Goal: Task Accomplishment & Management: Manage account settings

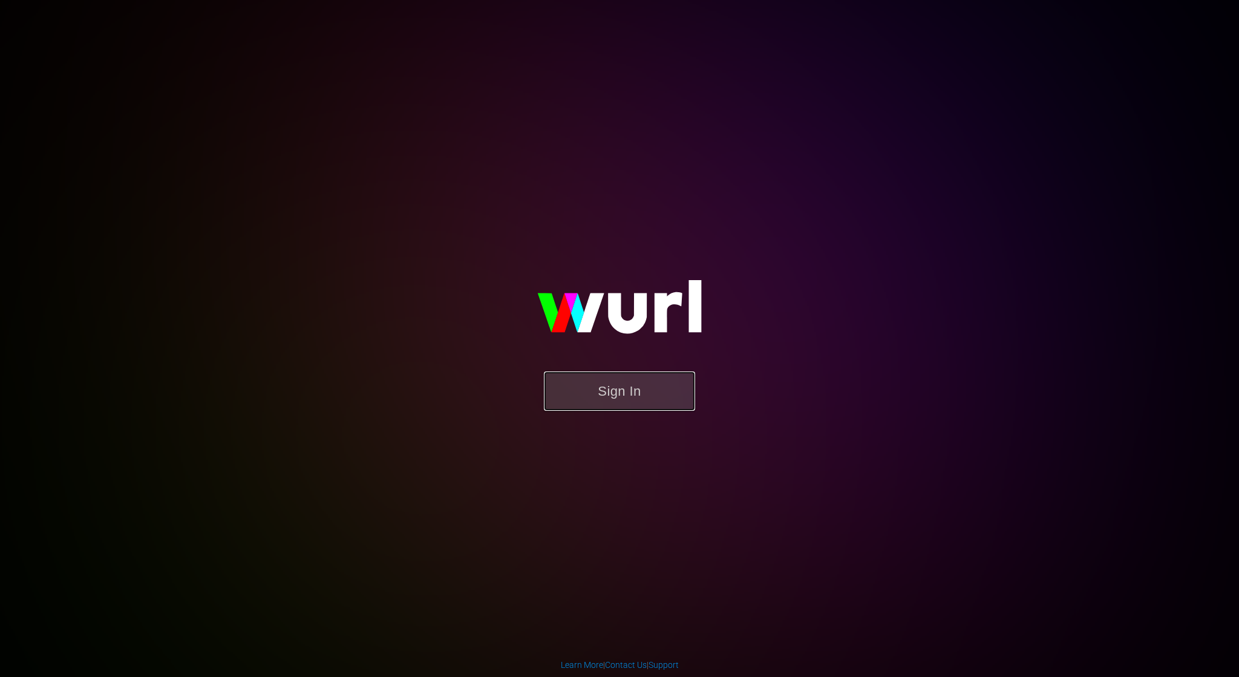
click at [598, 404] on button "Sign In" at bounding box center [619, 390] width 151 height 39
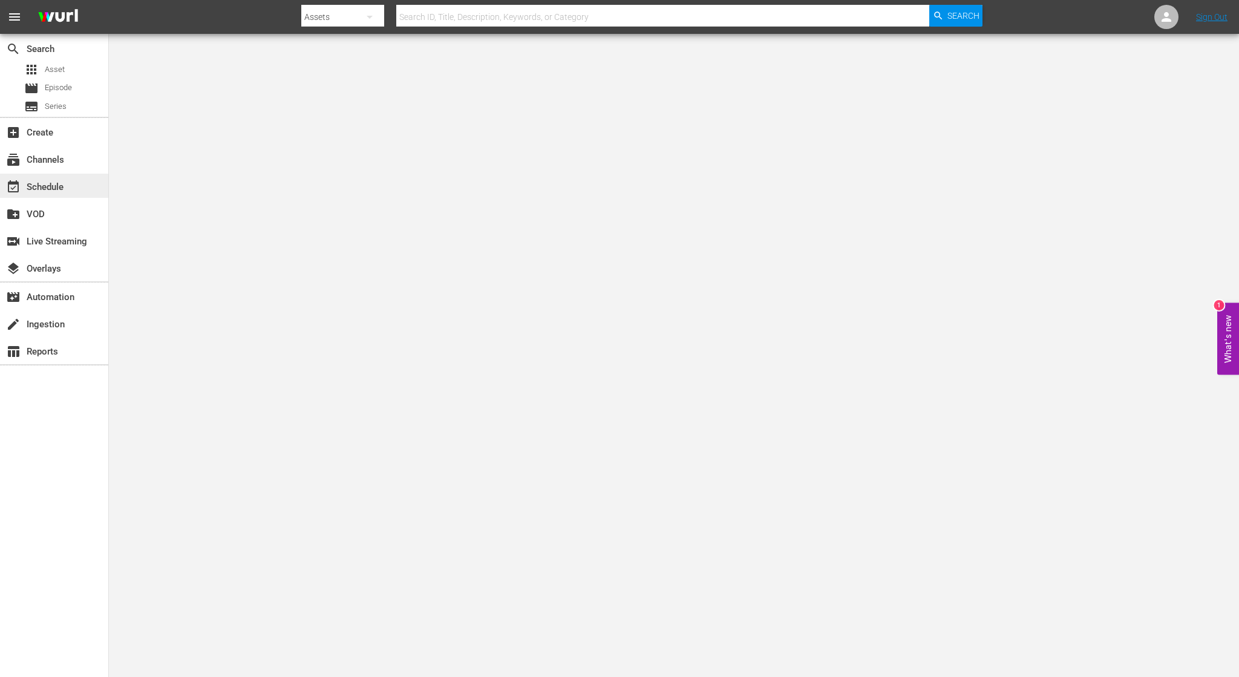
click at [53, 182] on div "event_available Schedule" at bounding box center [34, 185] width 68 height 11
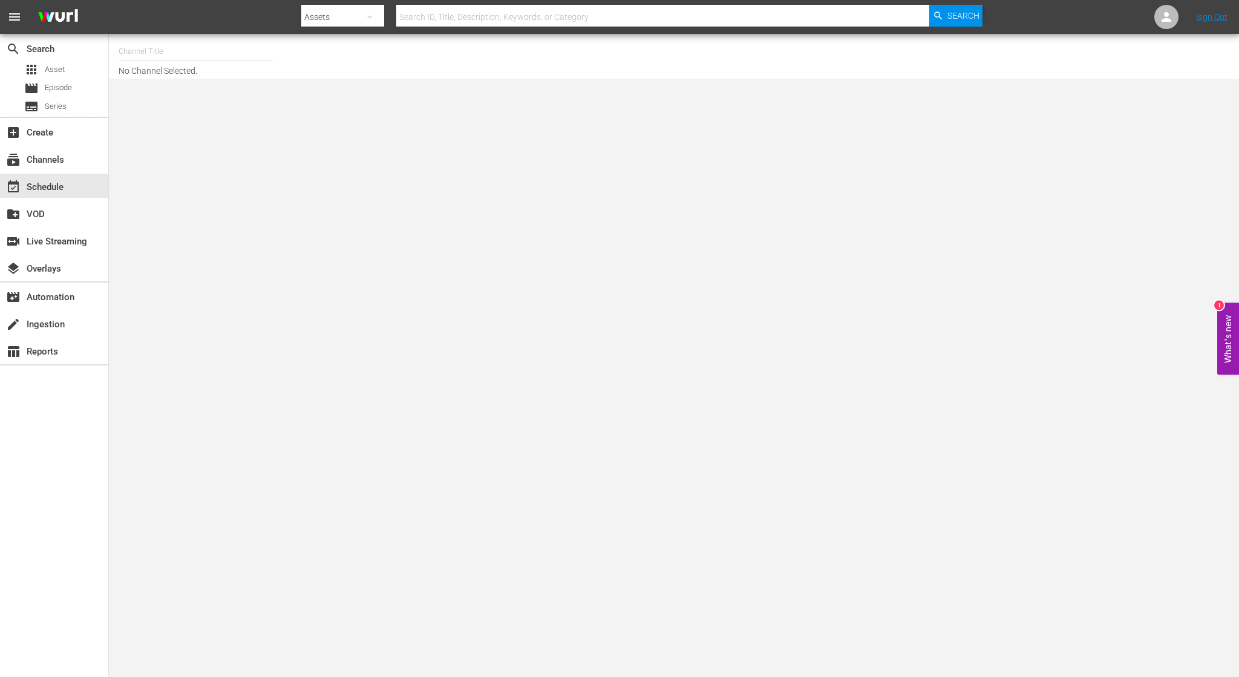
click at [144, 48] on input "text" at bounding box center [196, 51] width 155 height 29
click at [179, 103] on div "NCAA Channel (989 - lg_ncaachannel_1)" at bounding box center [285, 85] width 333 height 39
click at [178, 91] on div "NCAA Channel (989 - lg_ncaachannel_1)" at bounding box center [284, 85] width 313 height 29
type input "NCAA Channel (989 - lg_ncaachannel_1)"
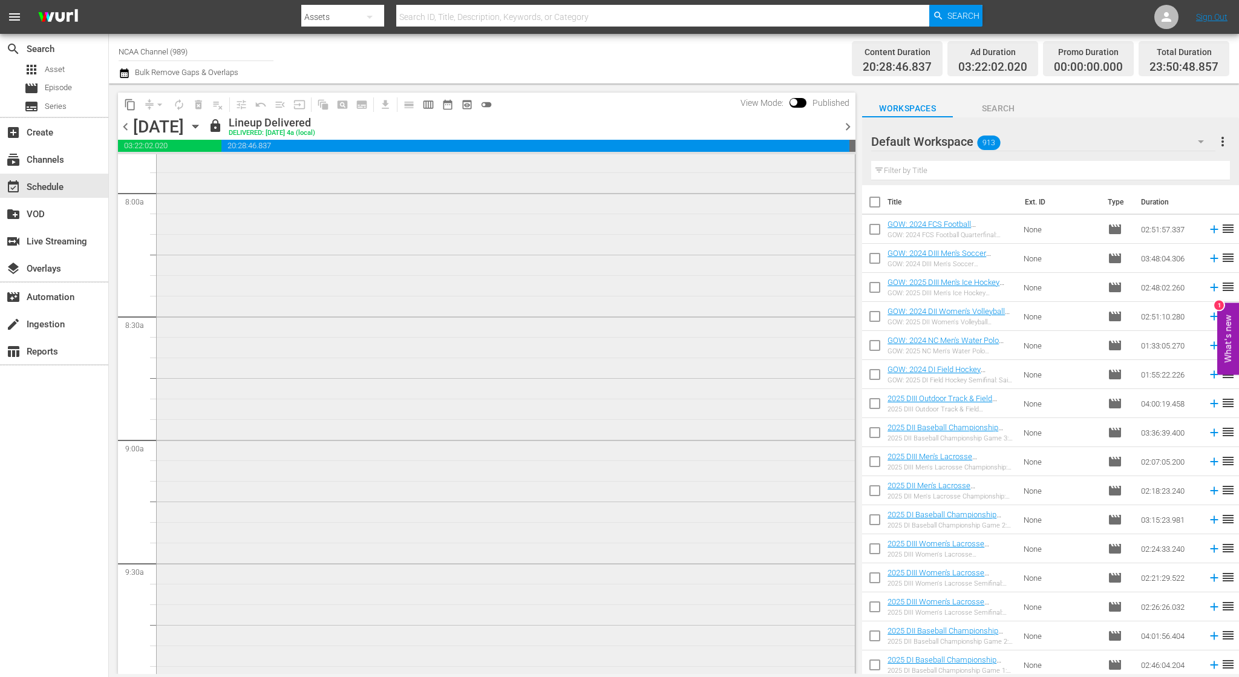
scroll to position [2420, 0]
click at [851, 128] on span "chevron_right" at bounding box center [847, 126] width 15 height 15
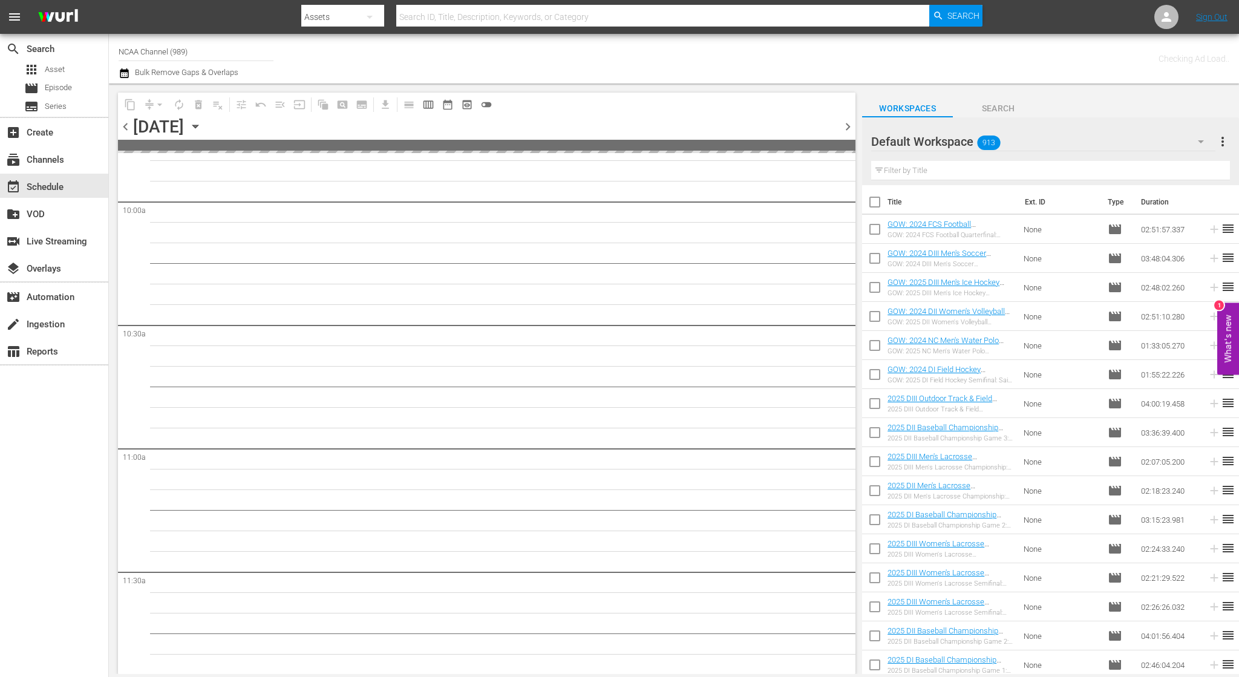
scroll to position [2461, 0]
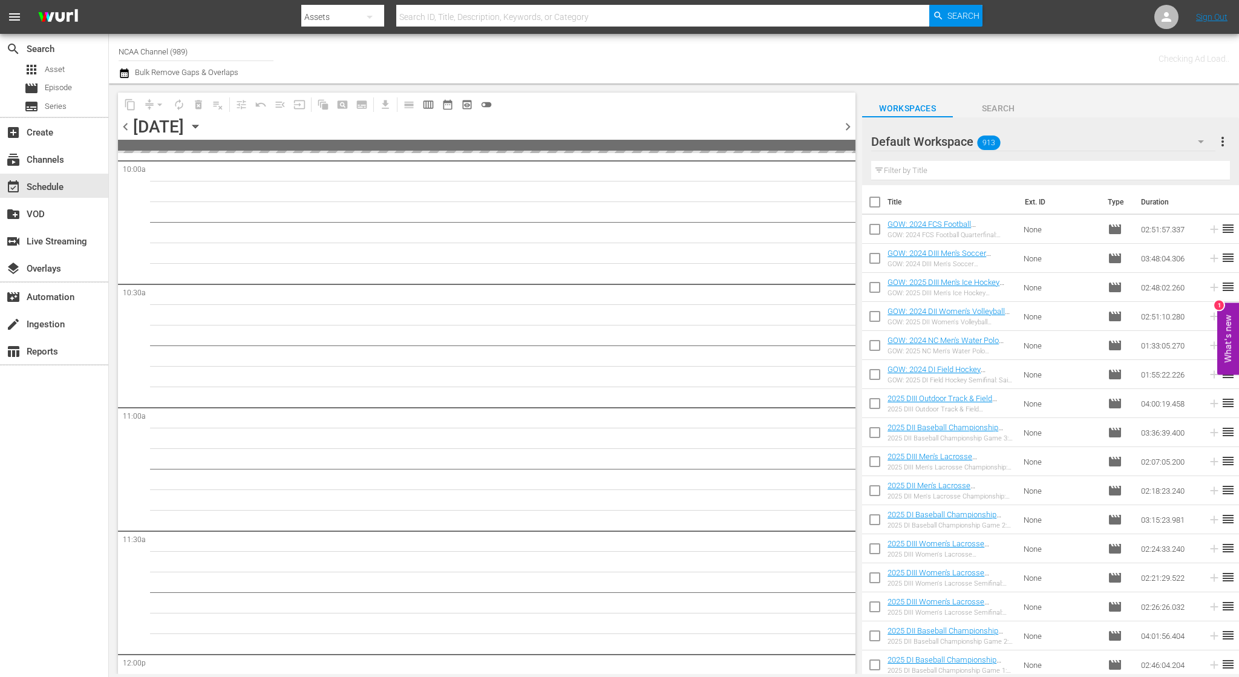
click at [851, 128] on span "chevron_right" at bounding box center [847, 126] width 15 height 15
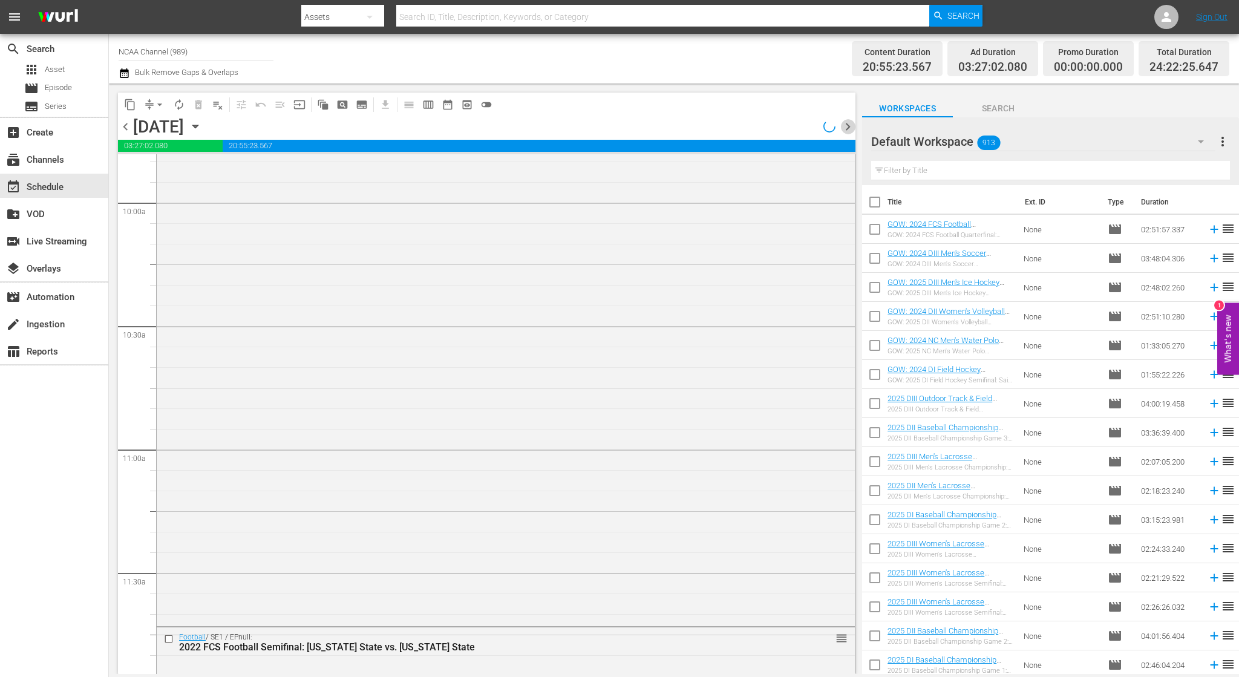
click at [851, 128] on span "chevron_right" at bounding box center [847, 126] width 15 height 15
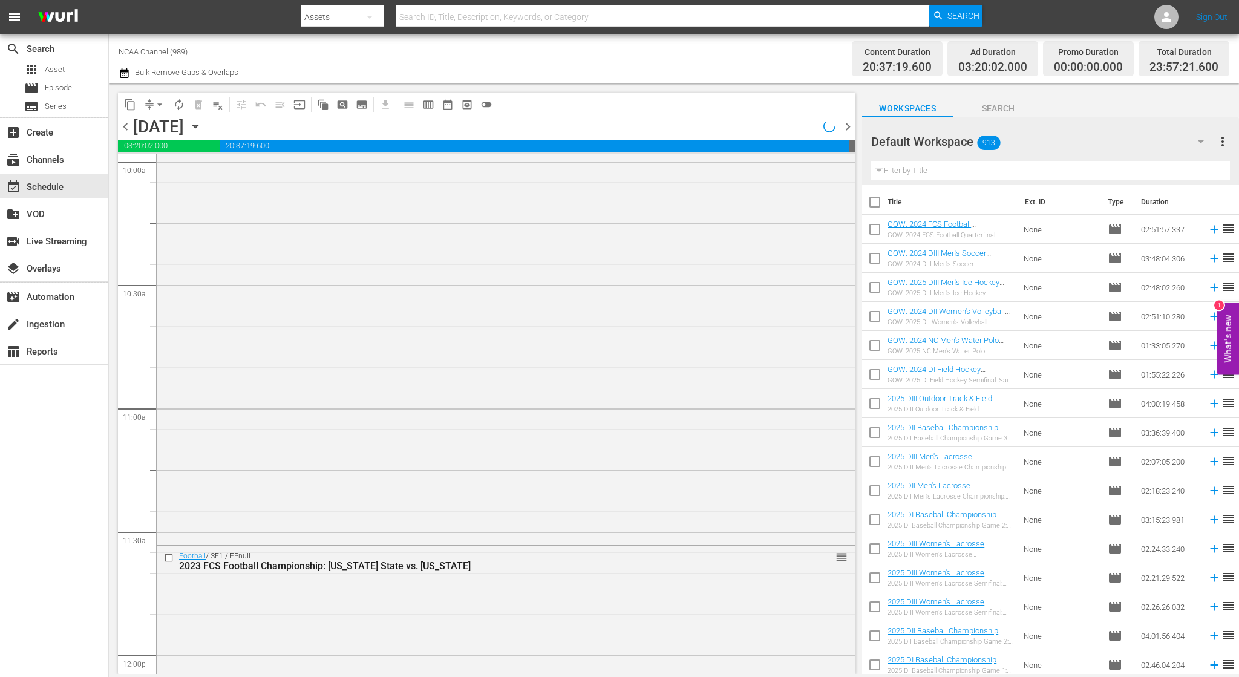
scroll to position [2440, 0]
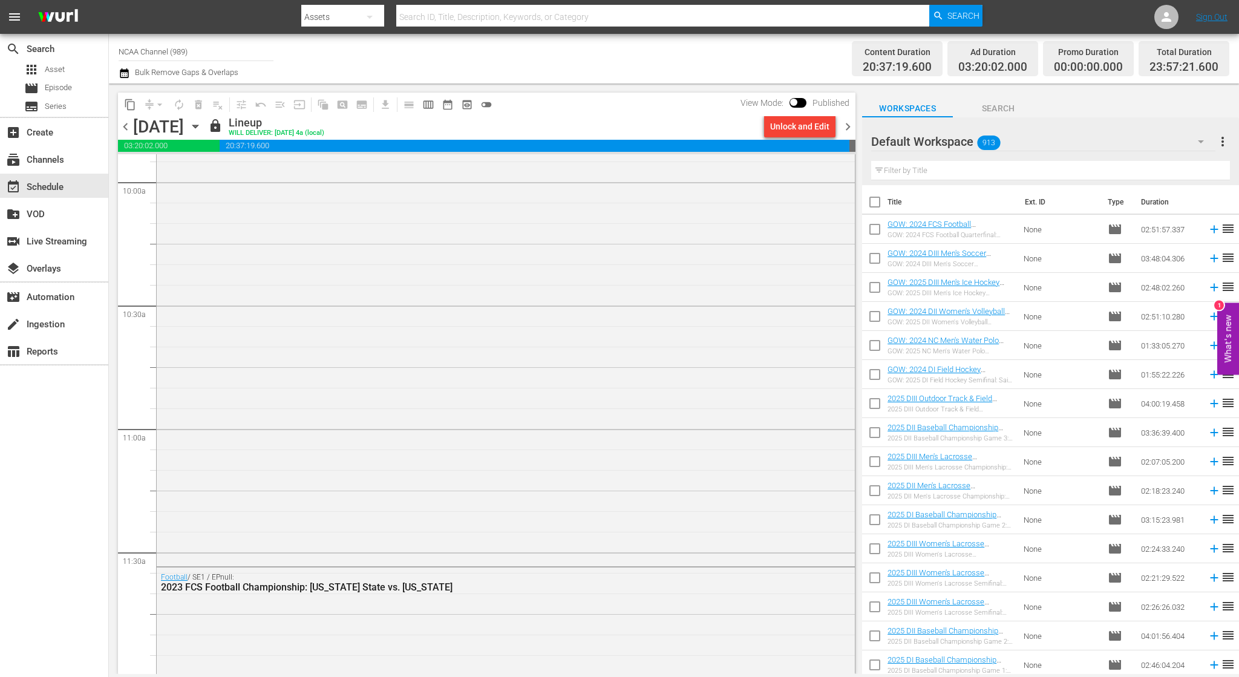
click at [126, 123] on span "chevron_left" at bounding box center [125, 126] width 15 height 15
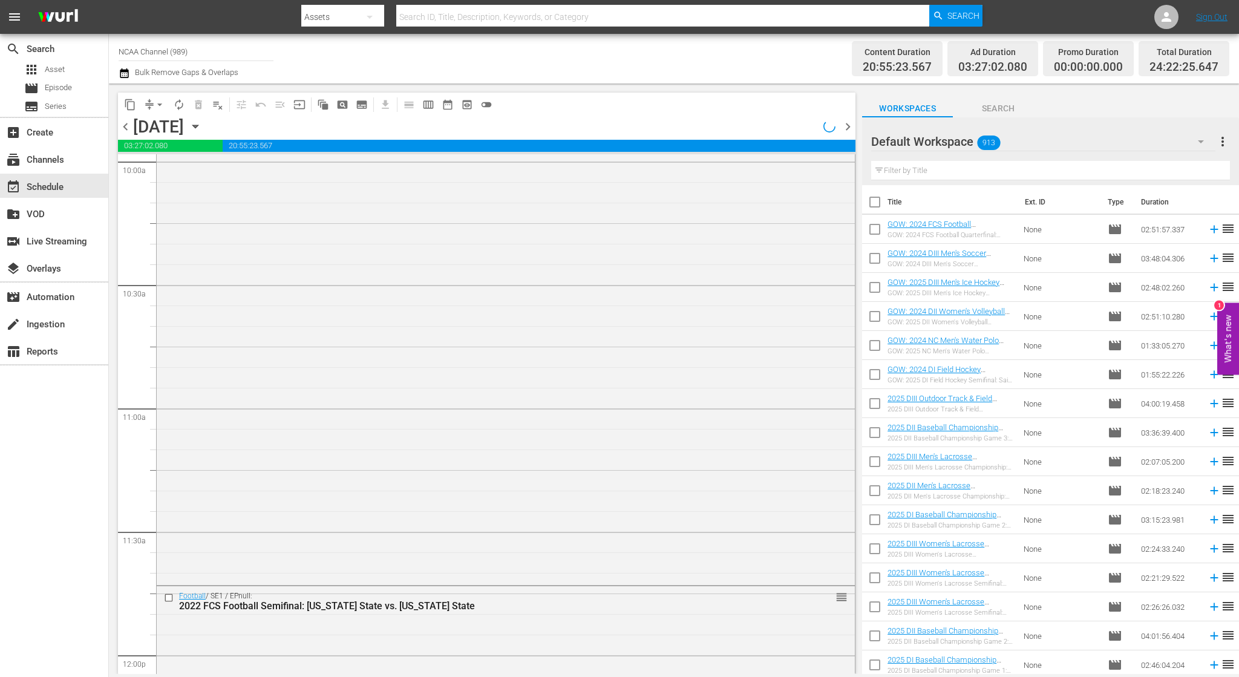
scroll to position [2420, 0]
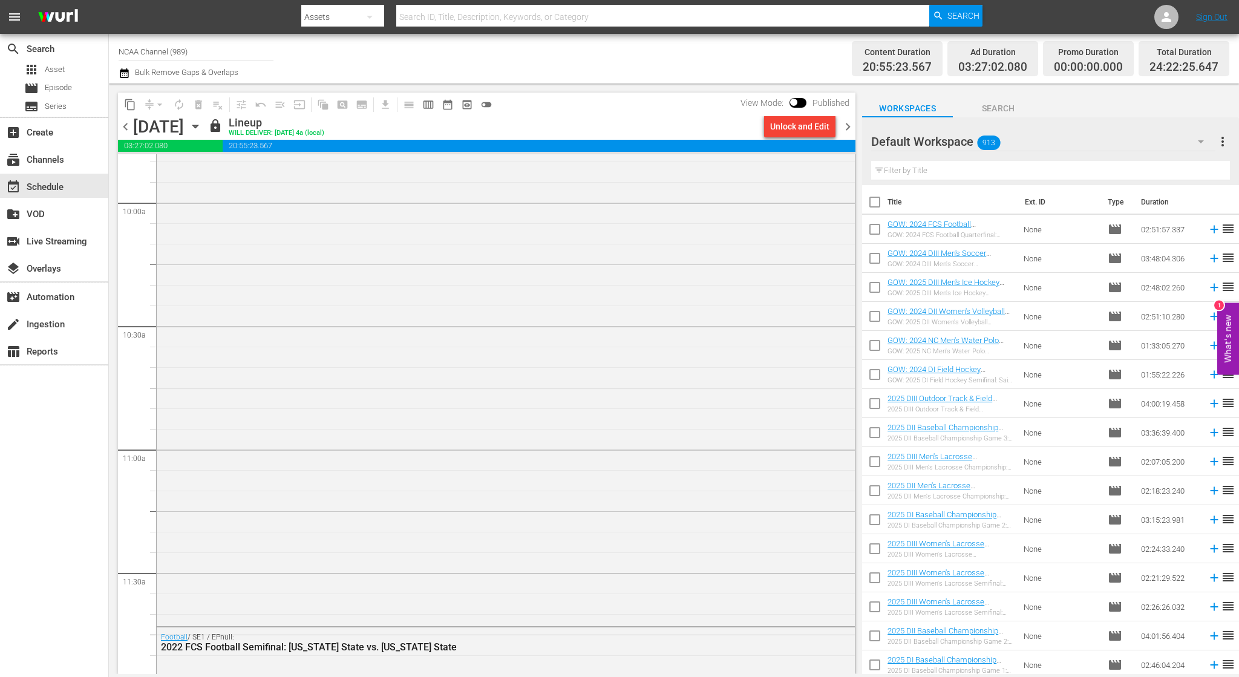
click at [845, 125] on span "chevron_right" at bounding box center [847, 126] width 15 height 15
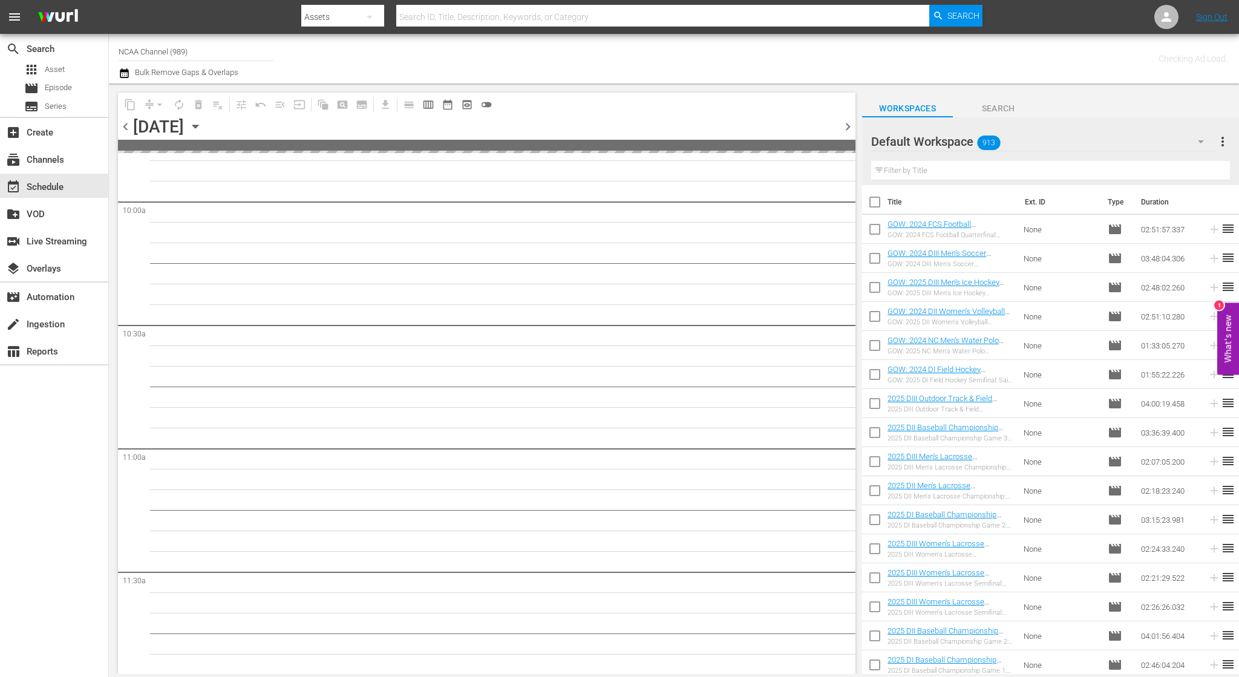
scroll to position [2461, 0]
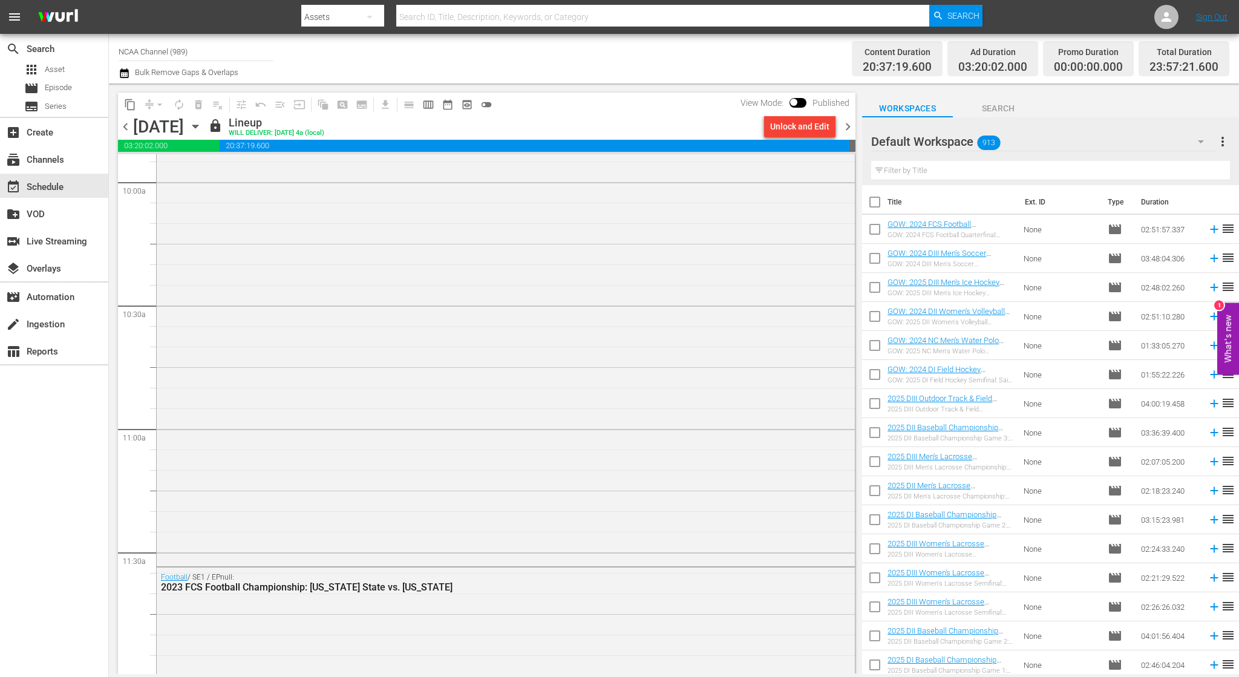
click at [845, 125] on span "chevron_right" at bounding box center [847, 126] width 15 height 15
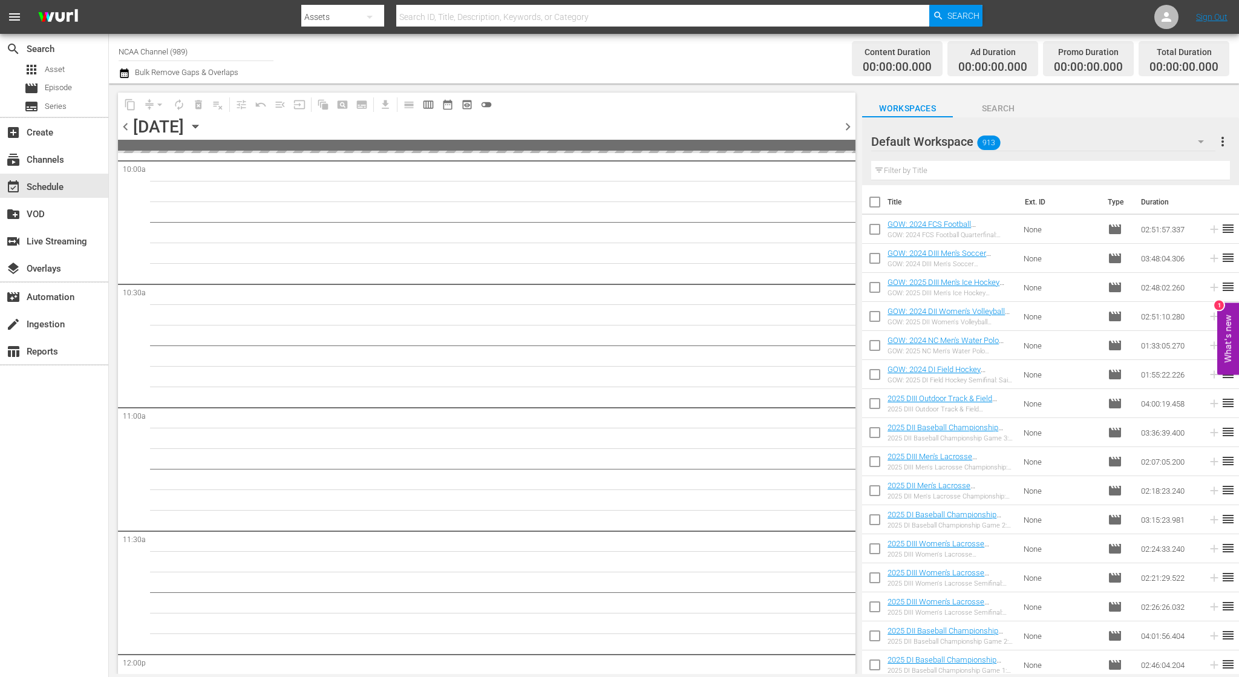
scroll to position [2440, 0]
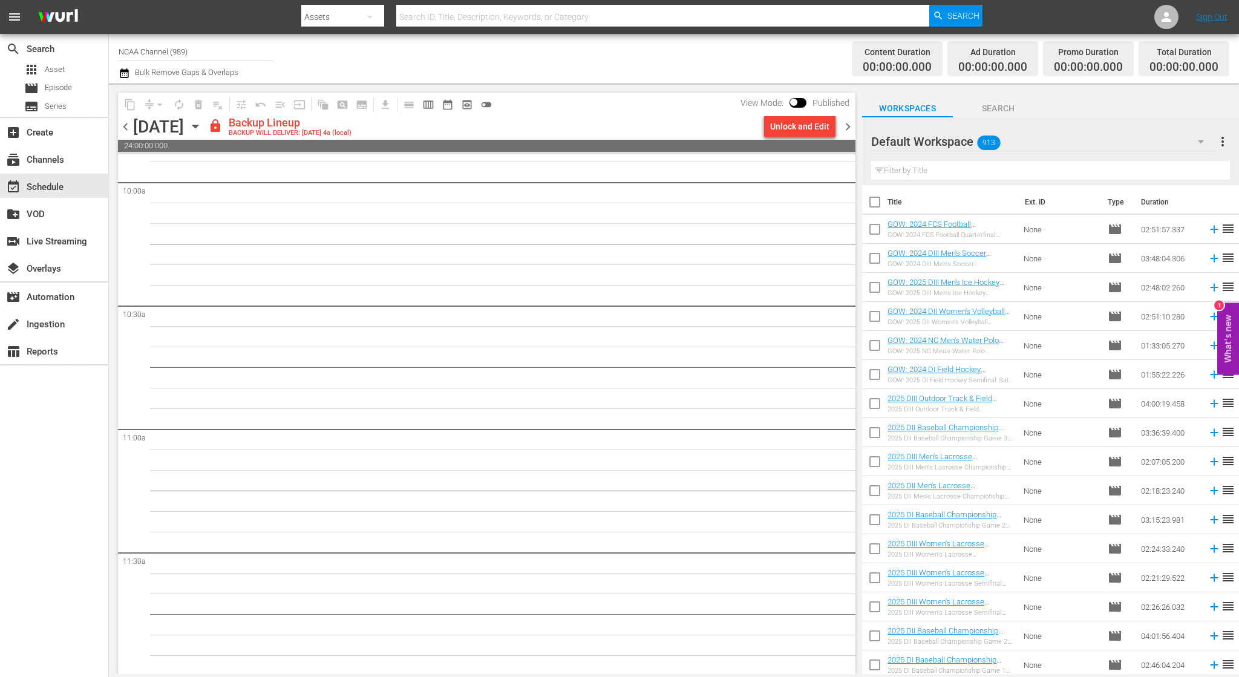
click at [782, 121] on div "Unlock and Edit" at bounding box center [799, 127] width 59 height 22
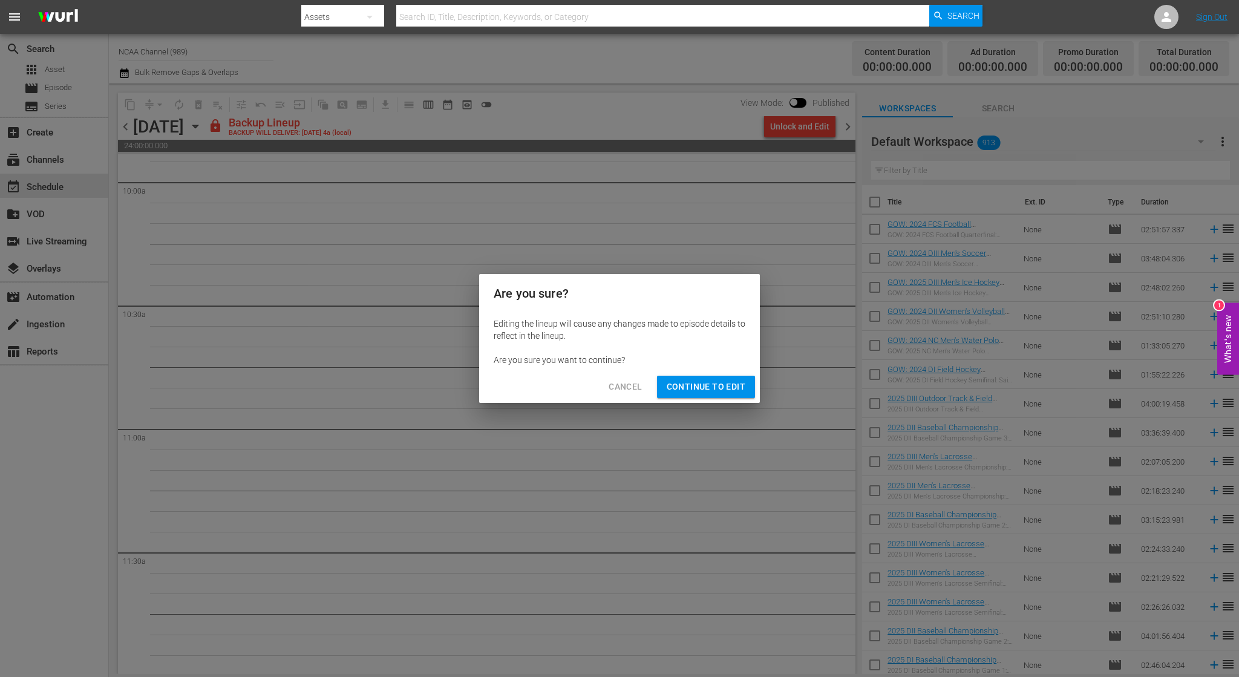
click at [726, 371] on div "Cancel Continue to Edit" at bounding box center [619, 387] width 281 height 32
click at [730, 386] on span "Continue to Edit" at bounding box center [706, 386] width 79 height 15
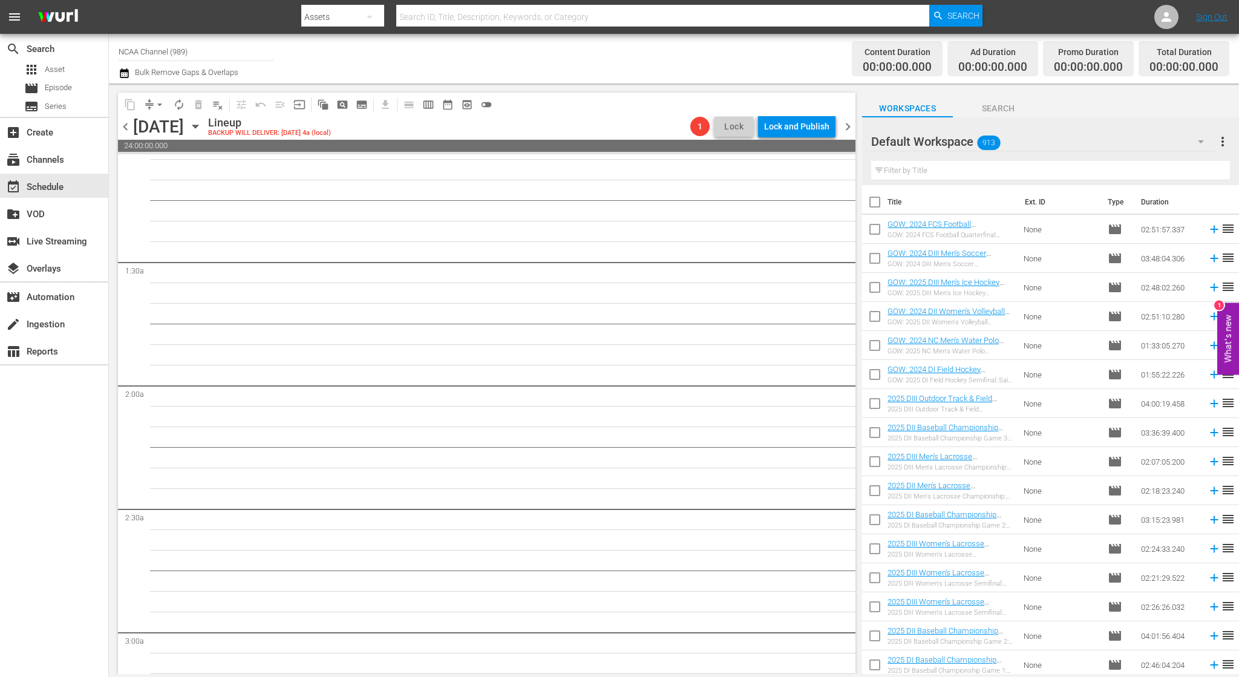
scroll to position [0, 0]
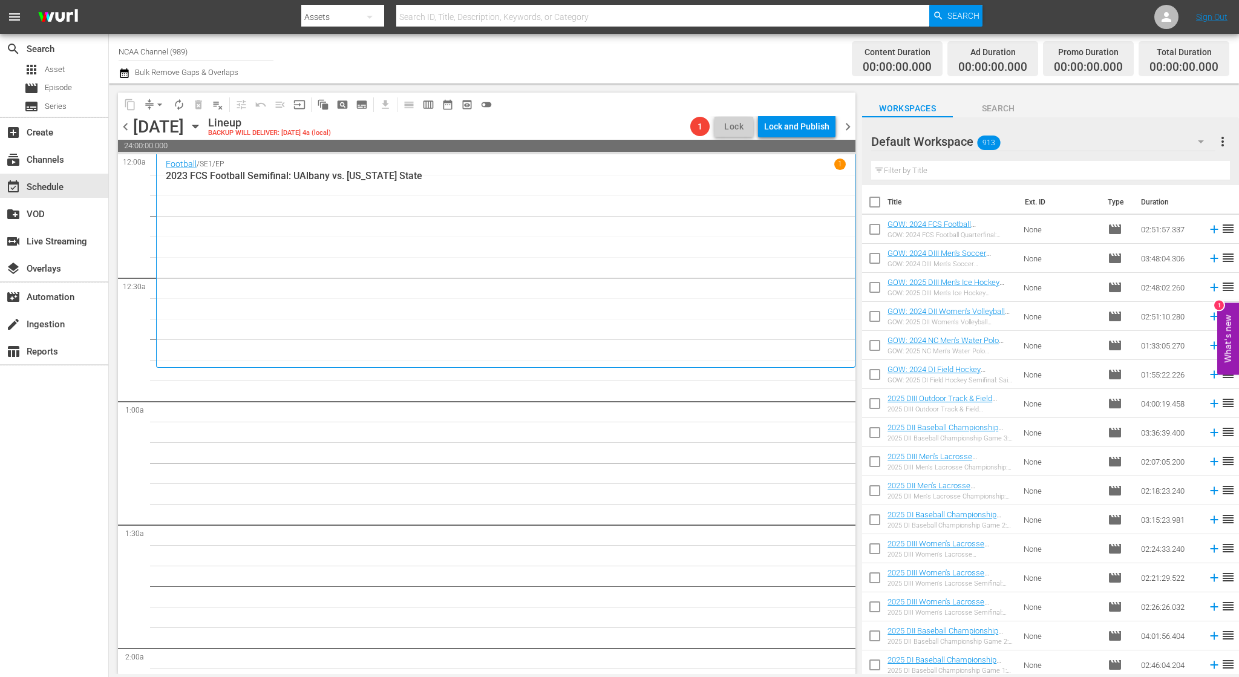
click at [960, 167] on input "text" at bounding box center [1050, 170] width 359 height 19
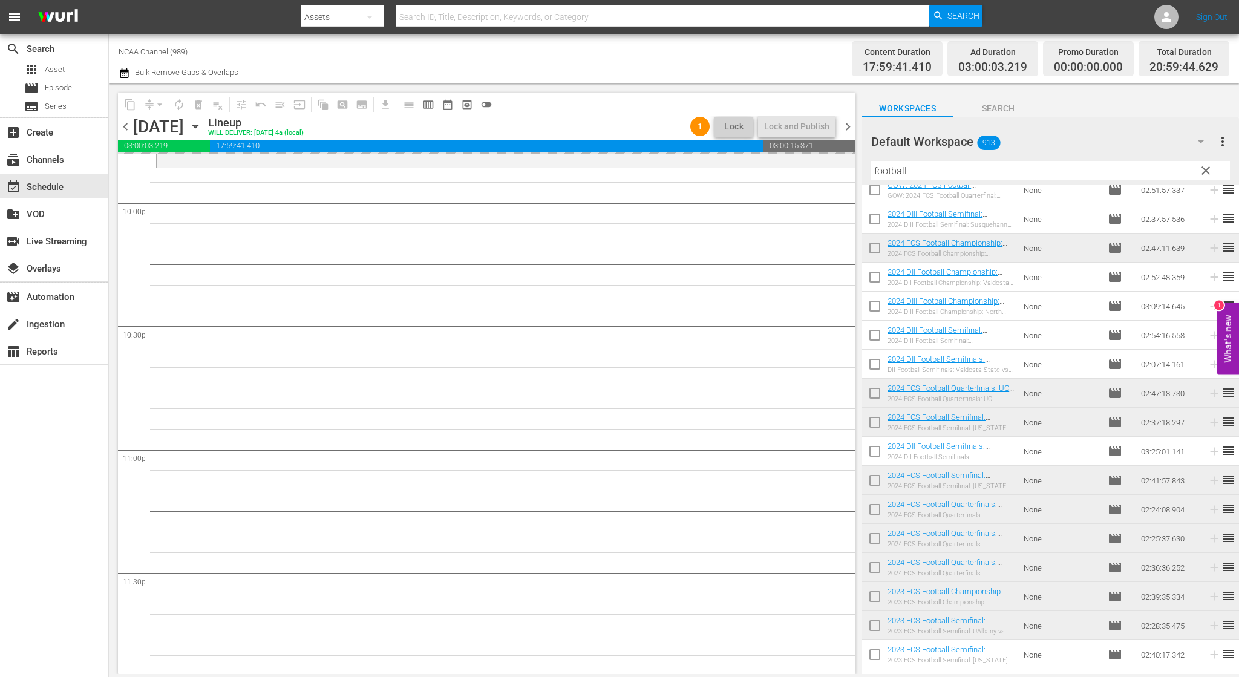
scroll to position [5404, 0]
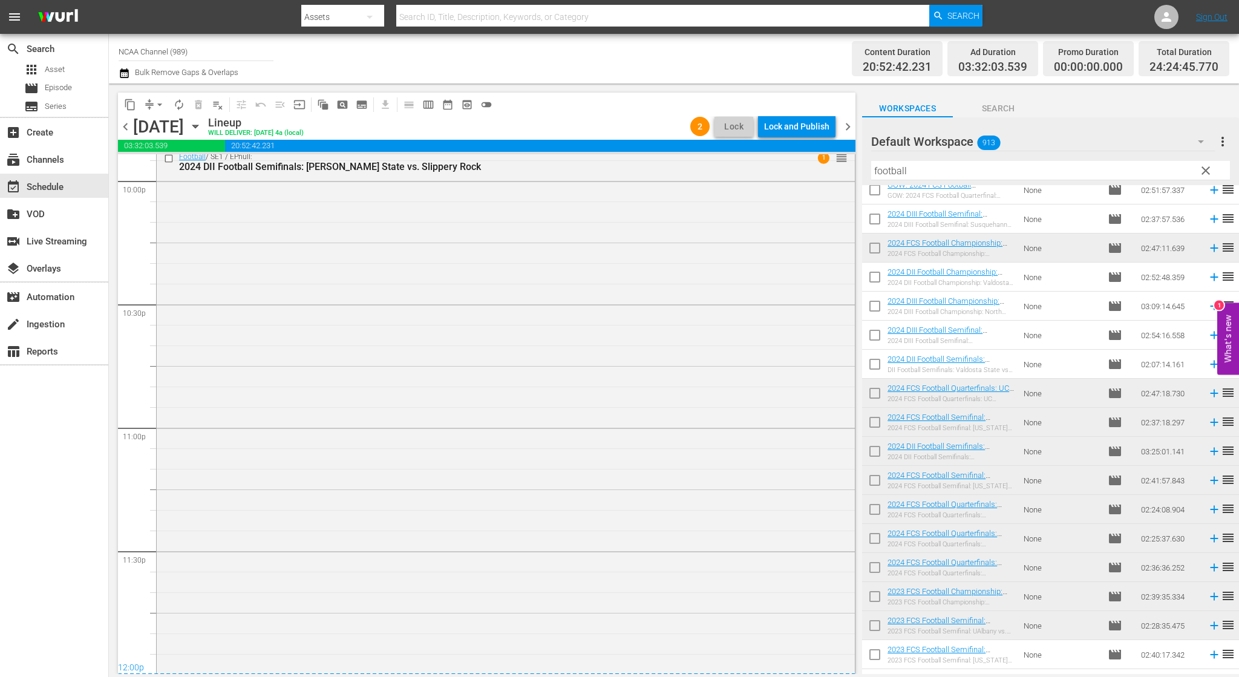
click at [842, 125] on span "chevron_right" at bounding box center [847, 126] width 15 height 15
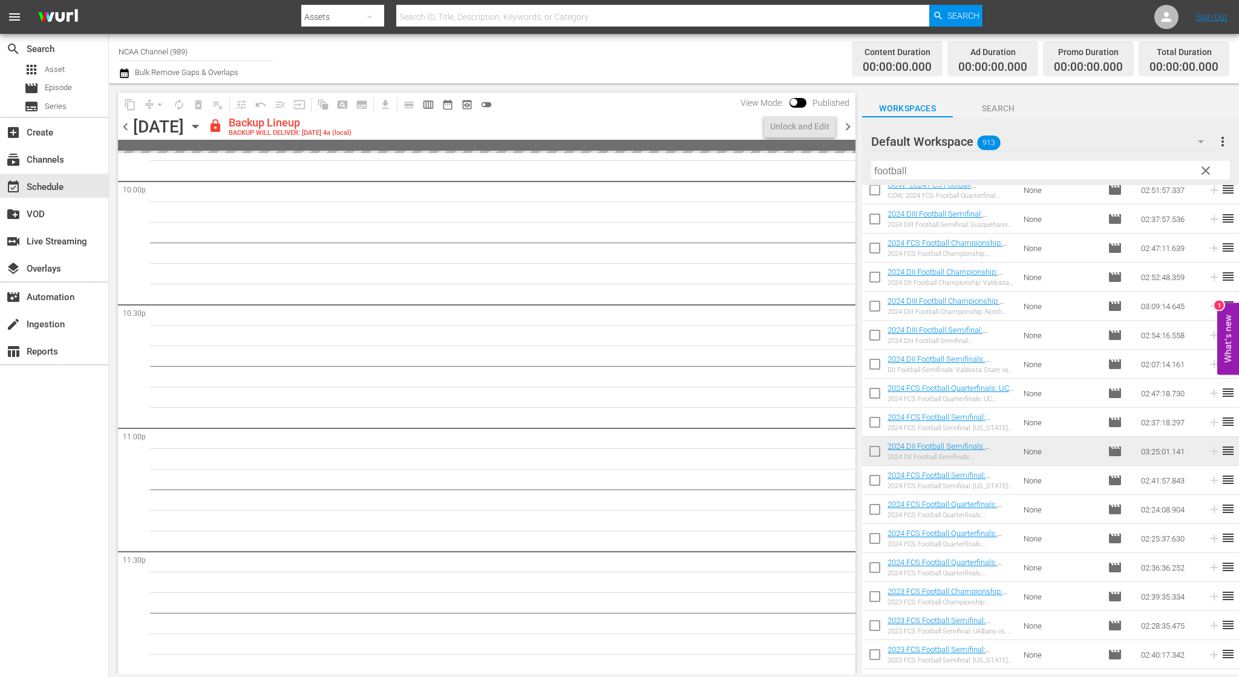
scroll to position [5382, 0]
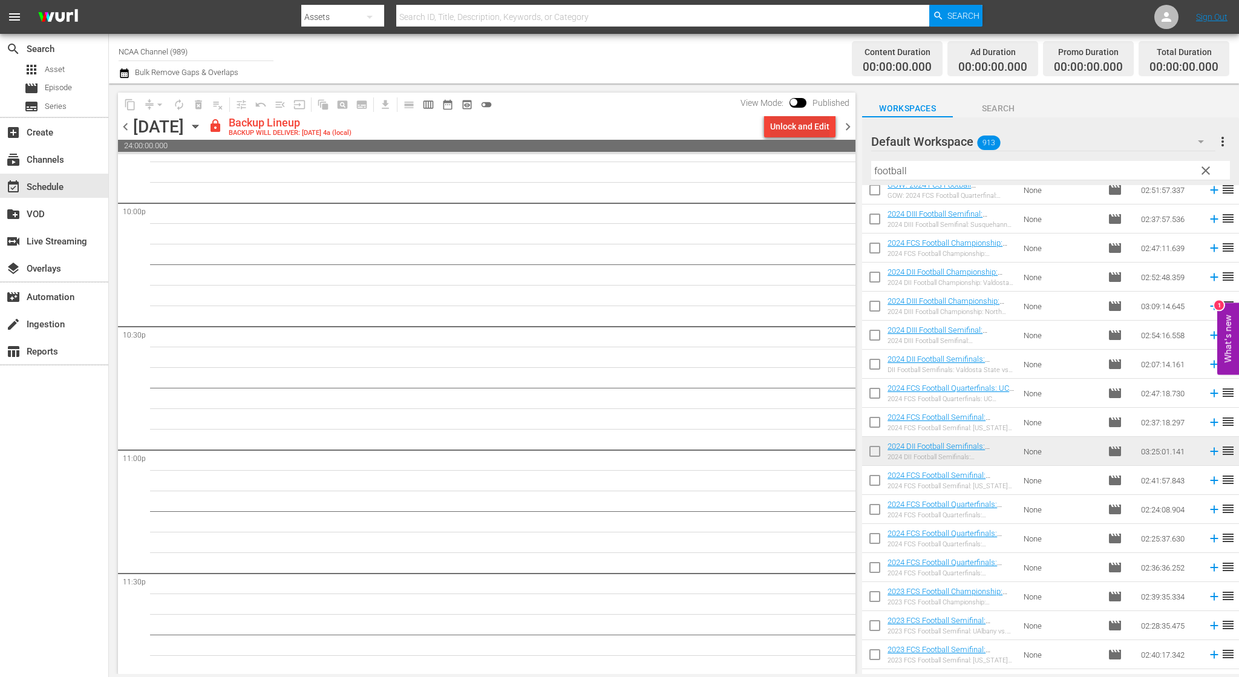
click at [802, 132] on div "Unlock and Edit" at bounding box center [799, 127] width 59 height 22
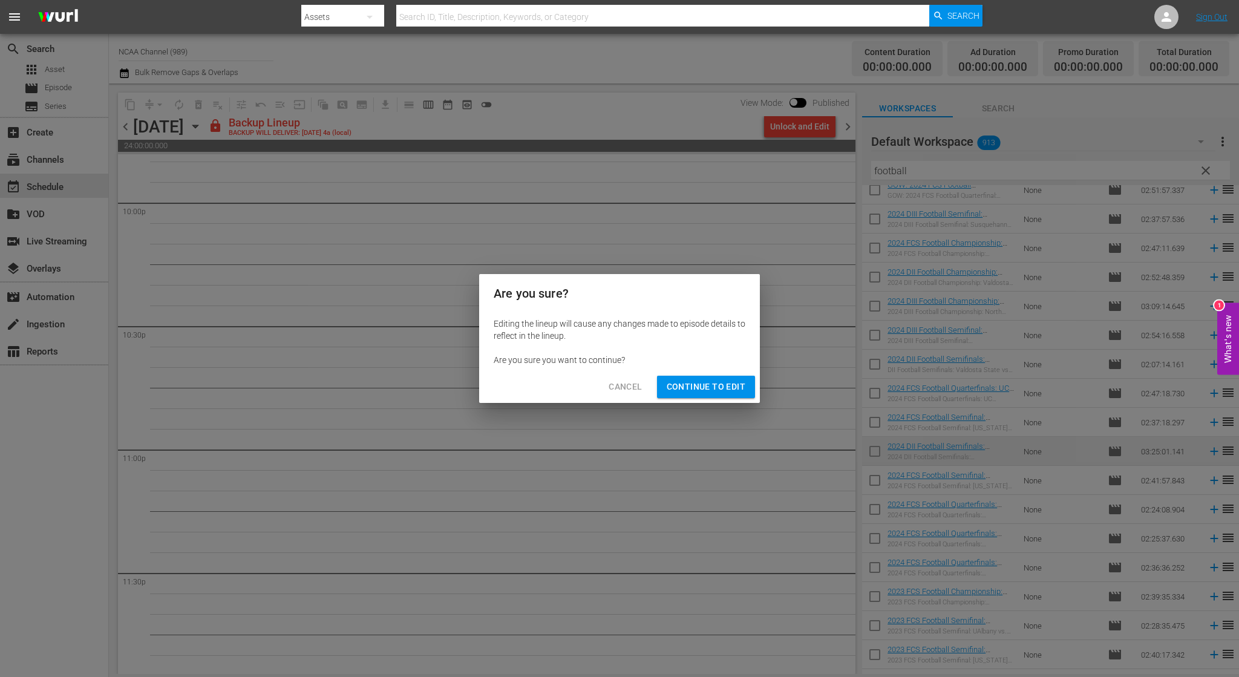
click at [726, 374] on div "Cancel Continue to Edit" at bounding box center [619, 387] width 281 height 32
click at [725, 391] on span "Continue to Edit" at bounding box center [706, 386] width 79 height 15
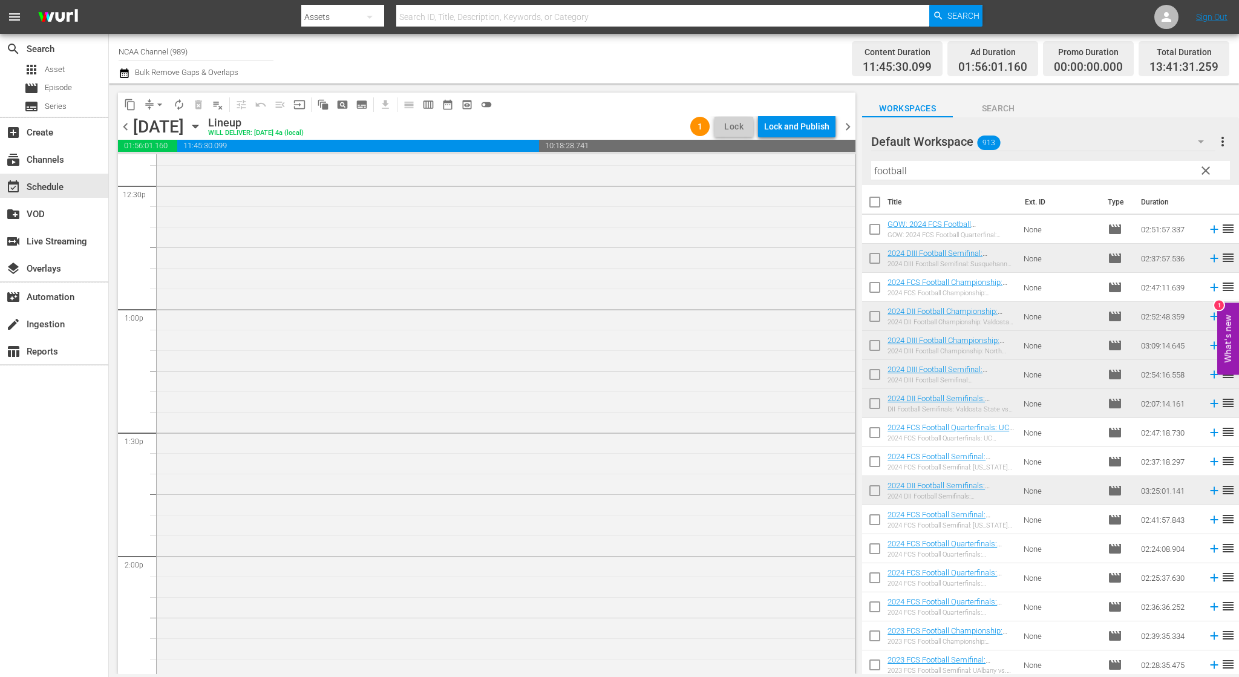
scroll to position [2964, 0]
click at [126, 130] on span "chevron_left" at bounding box center [125, 126] width 15 height 15
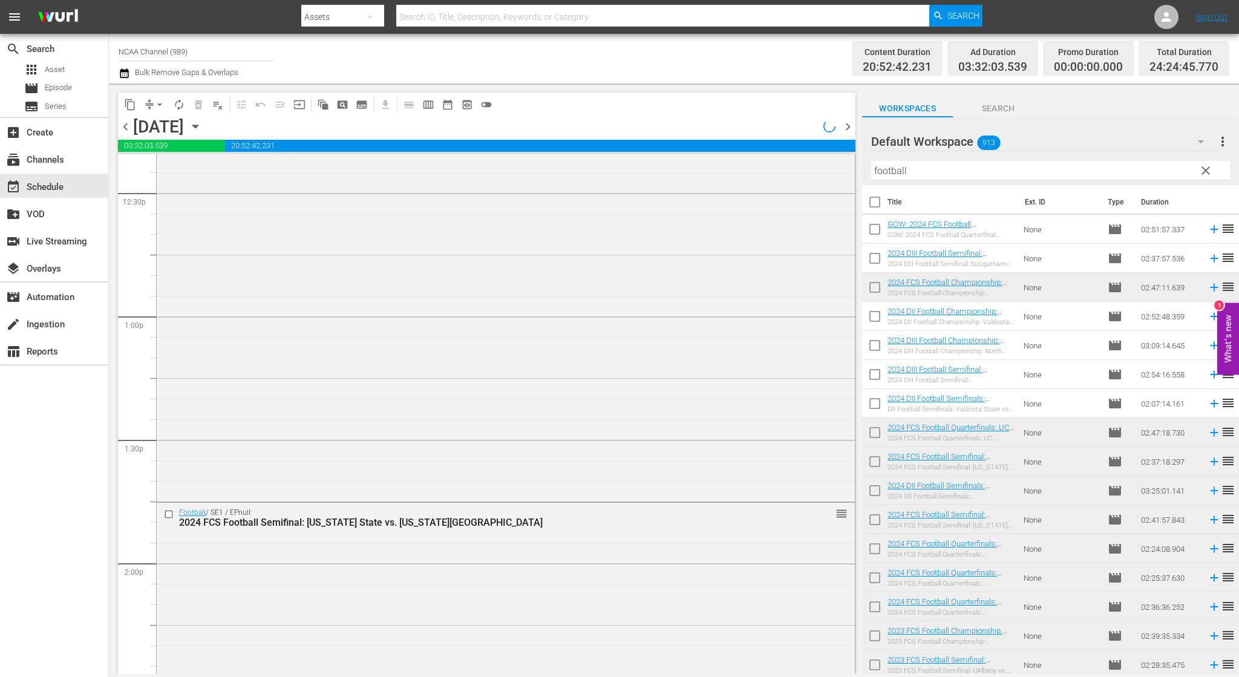
scroll to position [2943, 0]
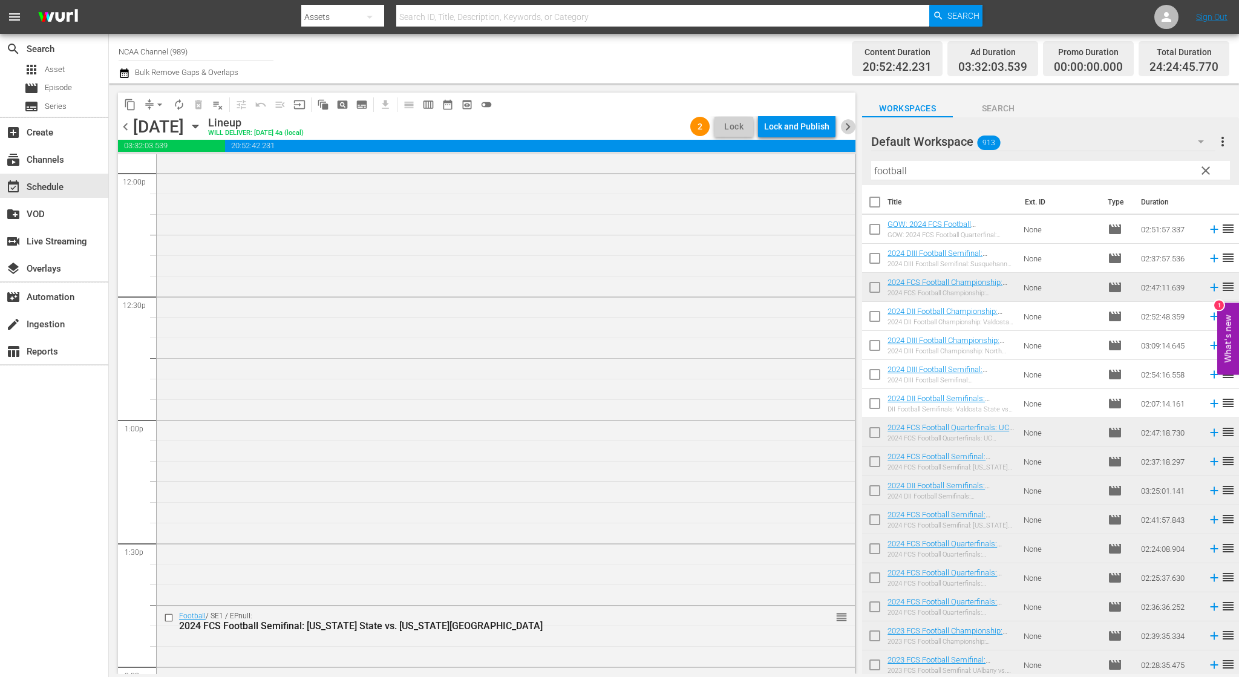
click at [842, 123] on span "chevron_right" at bounding box center [847, 126] width 15 height 15
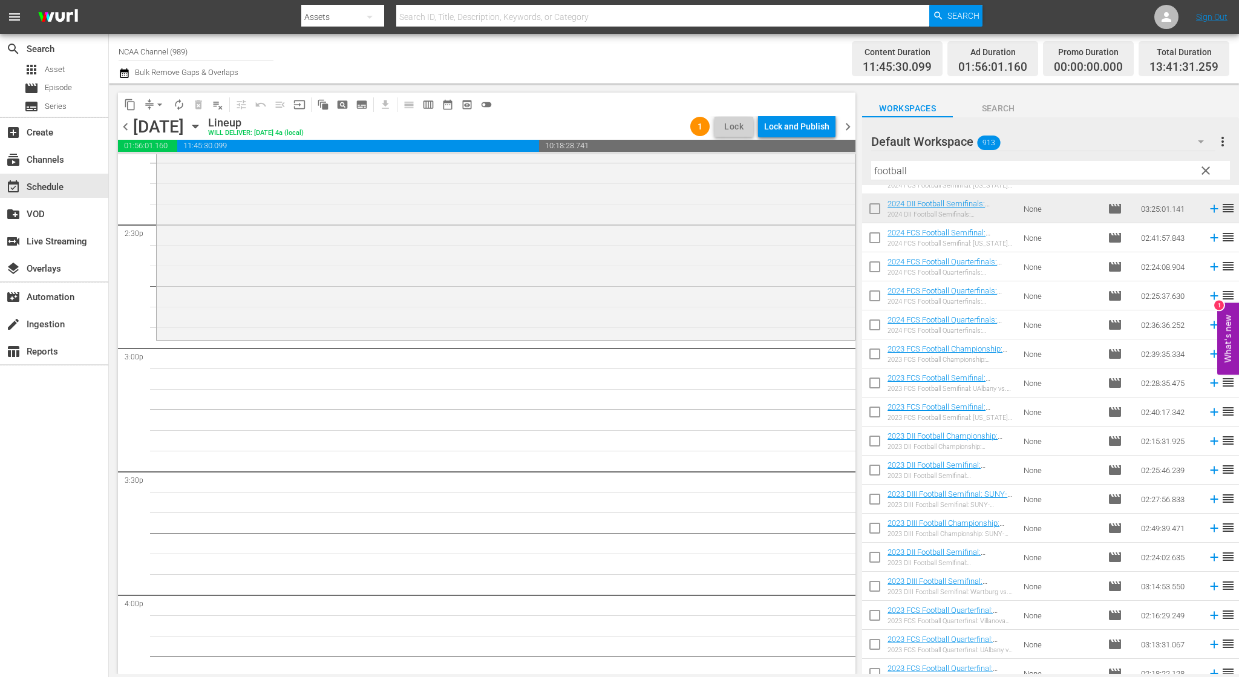
scroll to position [302, 0]
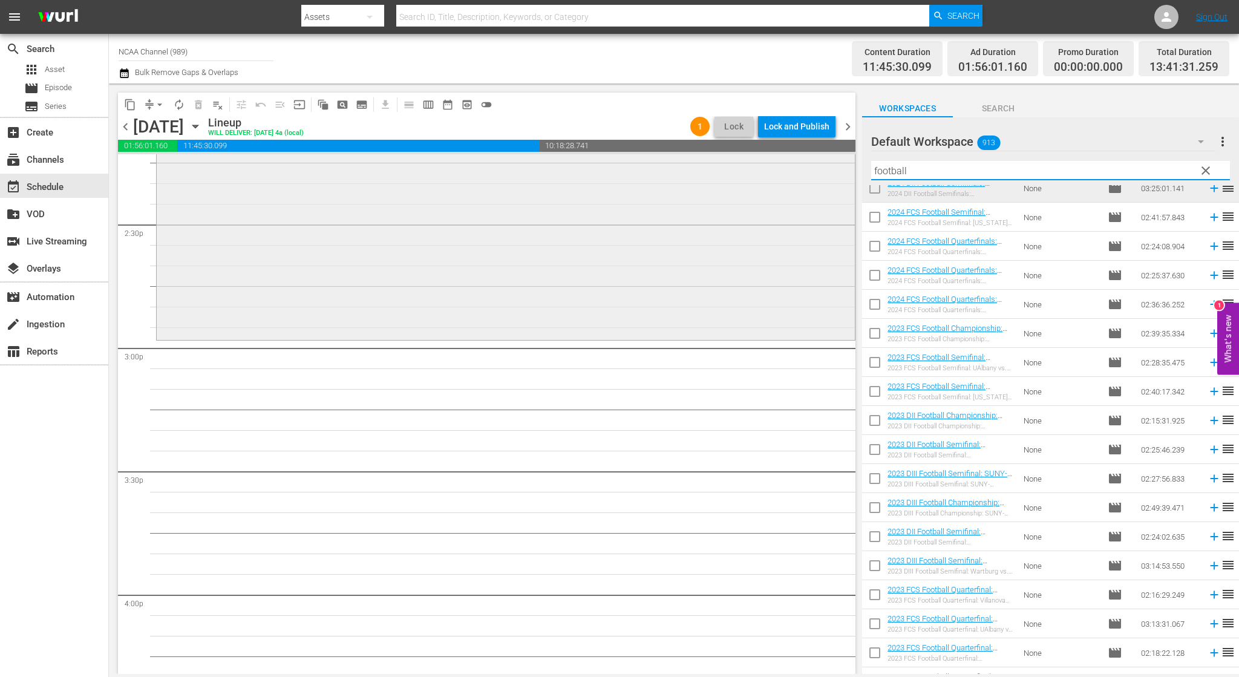
drag, startPoint x: 953, startPoint y: 172, endPoint x: 813, endPoint y: 180, distance: 140.5
click at [813, 180] on div "content_copy compress arrow_drop_down autorenew_outlined delete_forever_outline…" at bounding box center [674, 378] width 1130 height 590
type input "t"
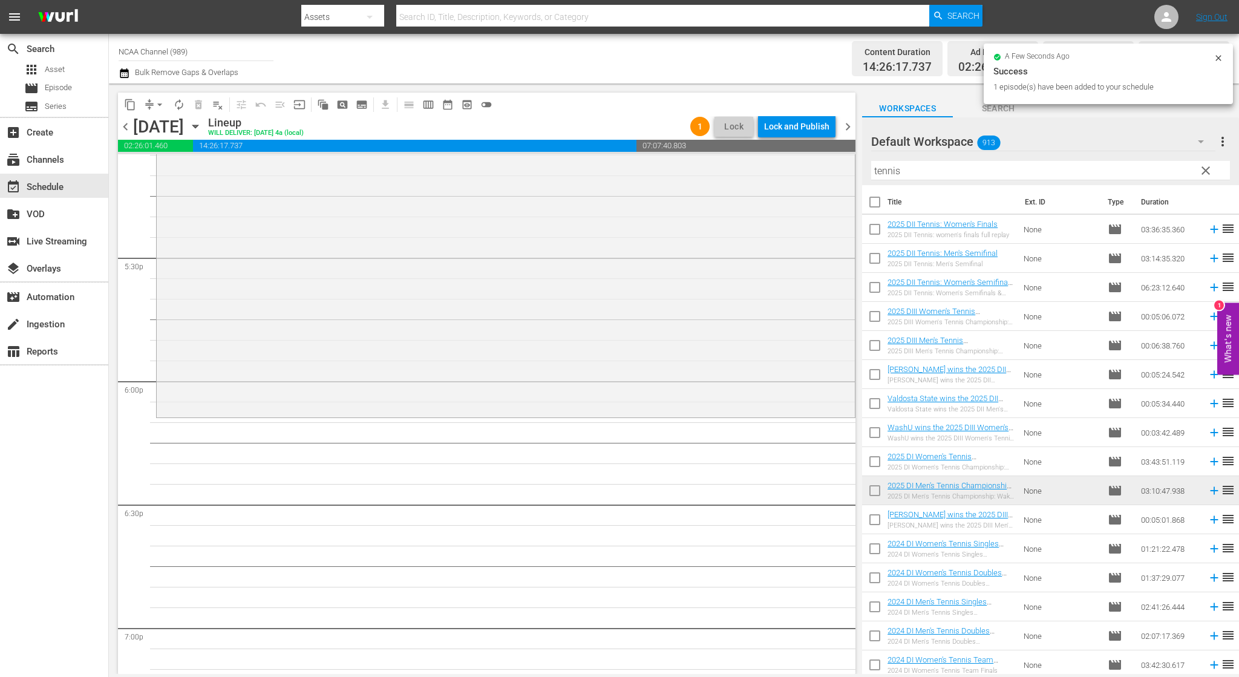
scroll to position [4235, 0]
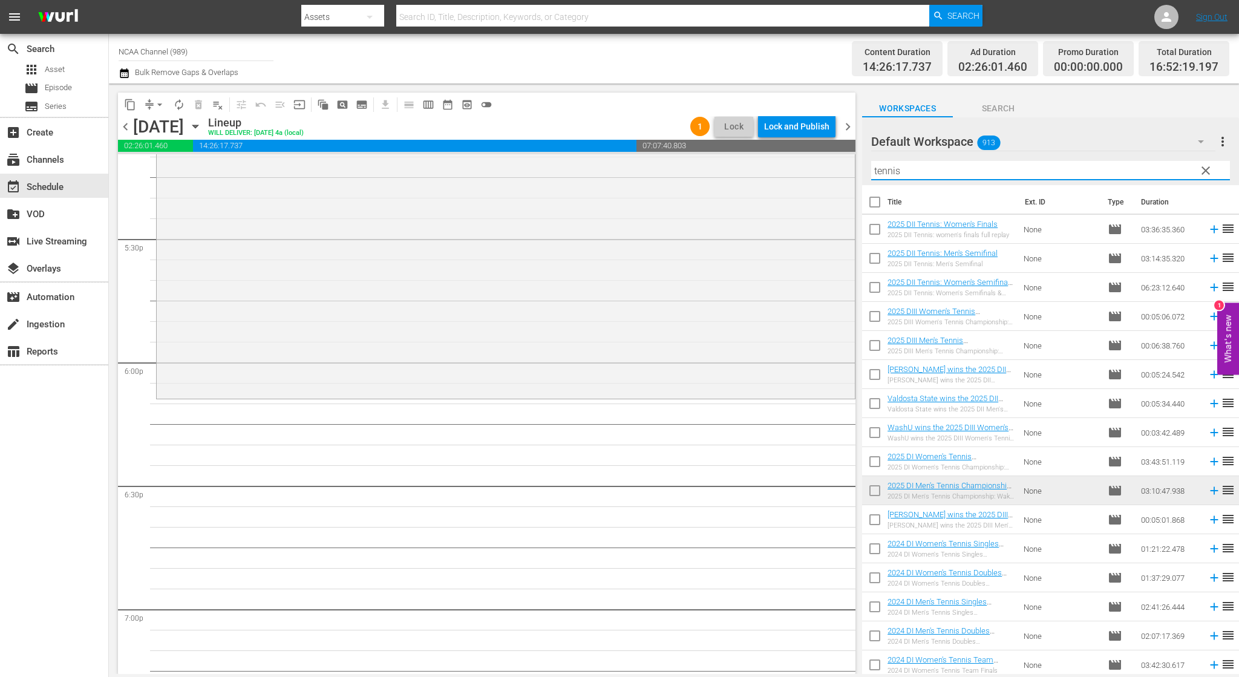
drag, startPoint x: 987, startPoint y: 166, endPoint x: 585, endPoint y: 149, distance: 402.7
click at [594, 152] on div "content_copy compress arrow_drop_down autorenew_outlined delete_forever_outline…" at bounding box center [674, 378] width 1130 height 590
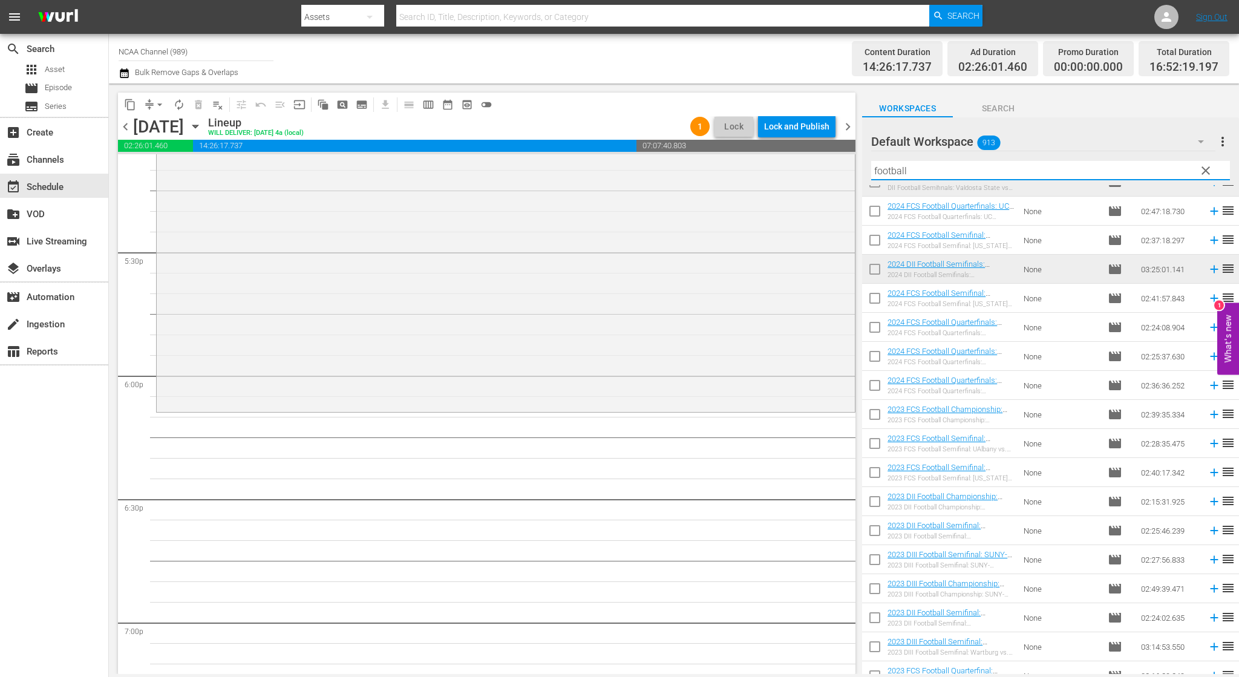
scroll to position [242, 0]
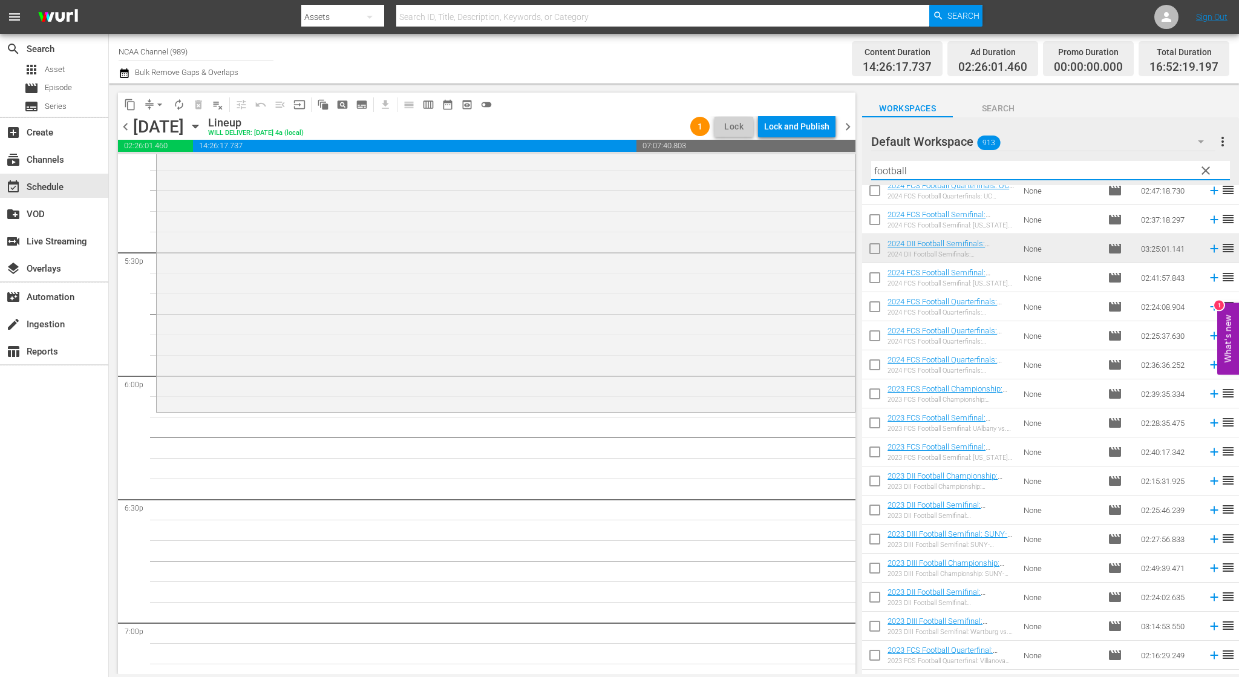
type input "football"
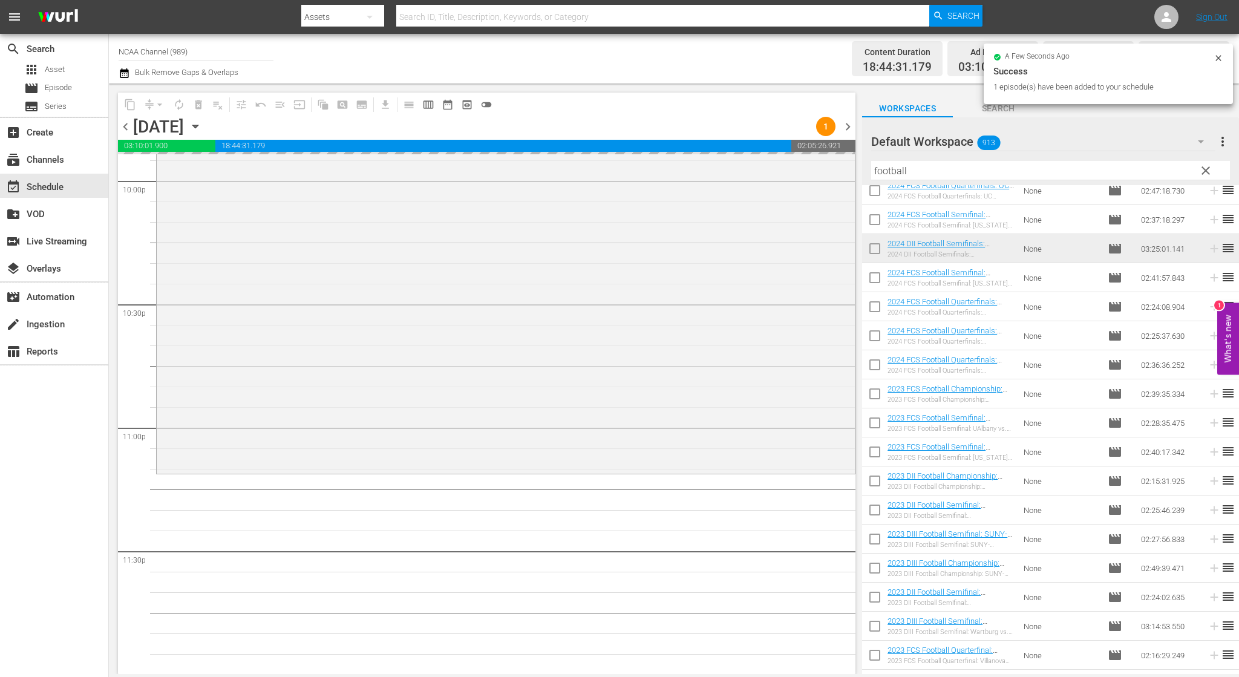
scroll to position [181, 0]
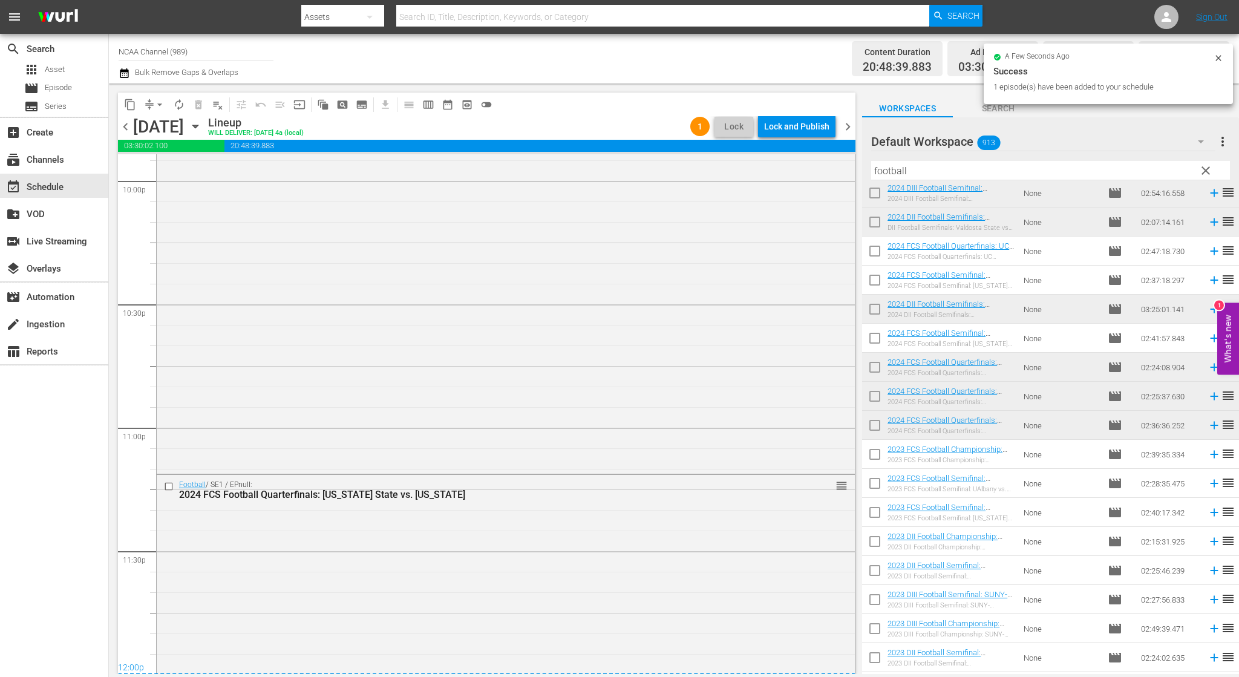
click at [853, 128] on span "chevron_right" at bounding box center [847, 126] width 15 height 15
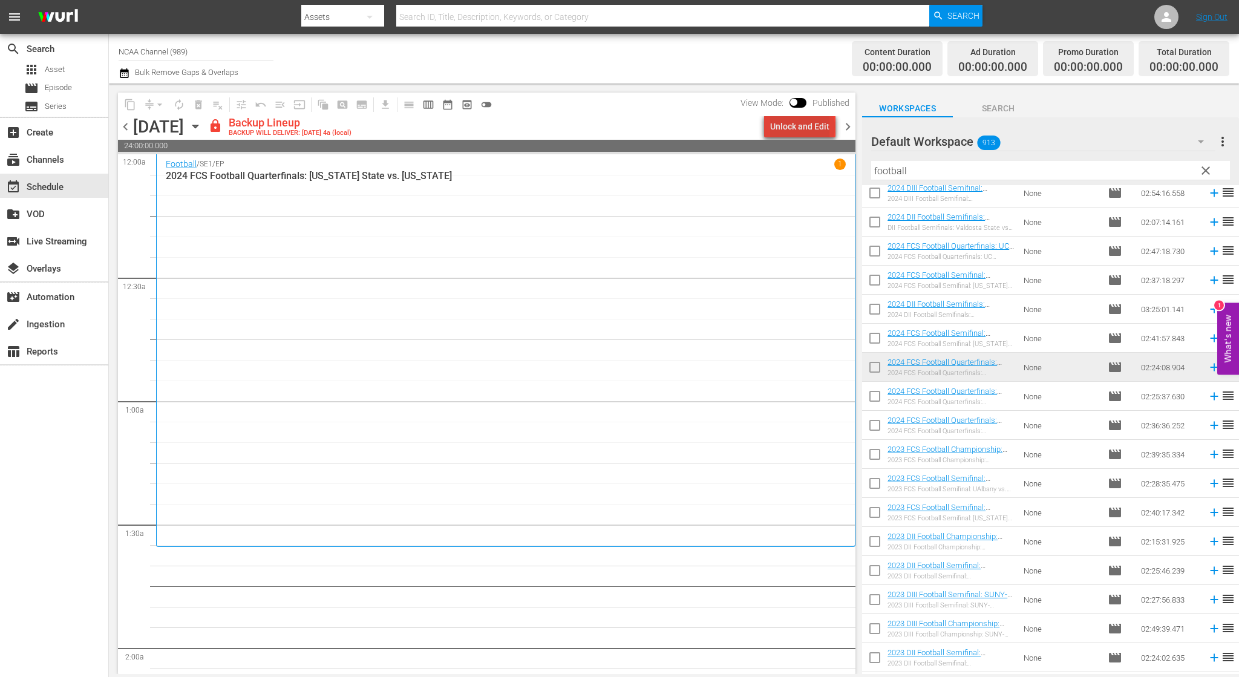
click at [805, 127] on div "Unlock and Edit" at bounding box center [799, 127] width 59 height 22
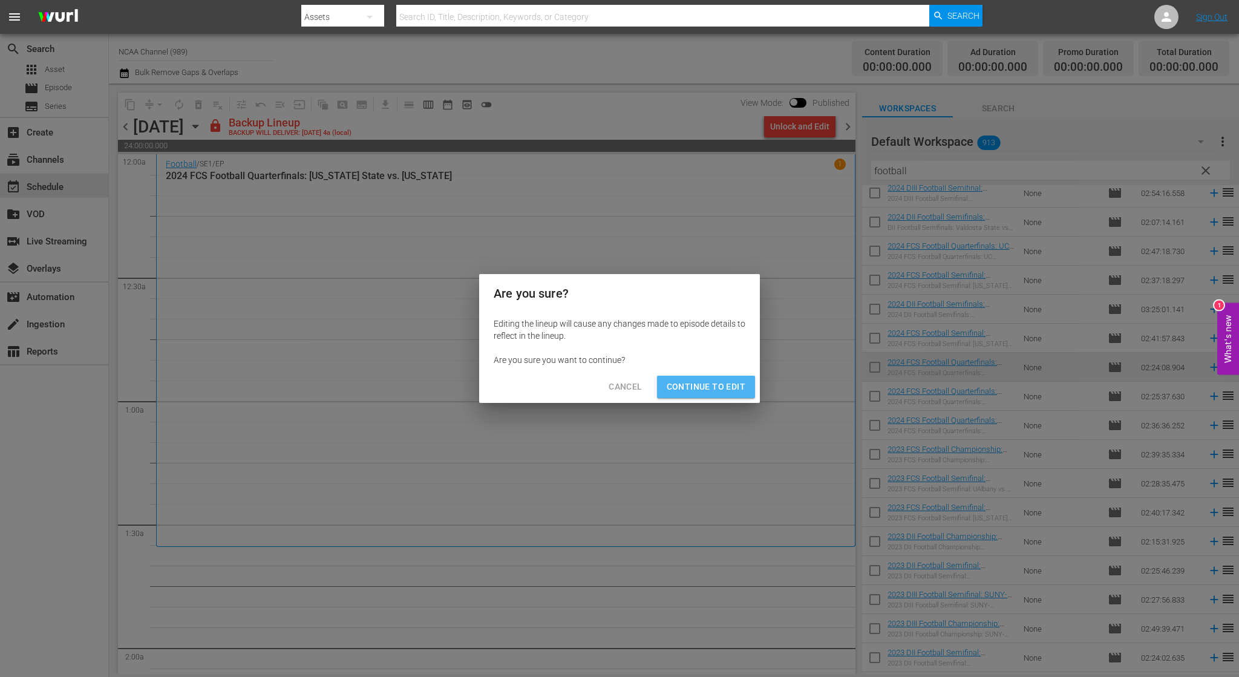
click at [724, 386] on span "Continue to Edit" at bounding box center [706, 386] width 79 height 15
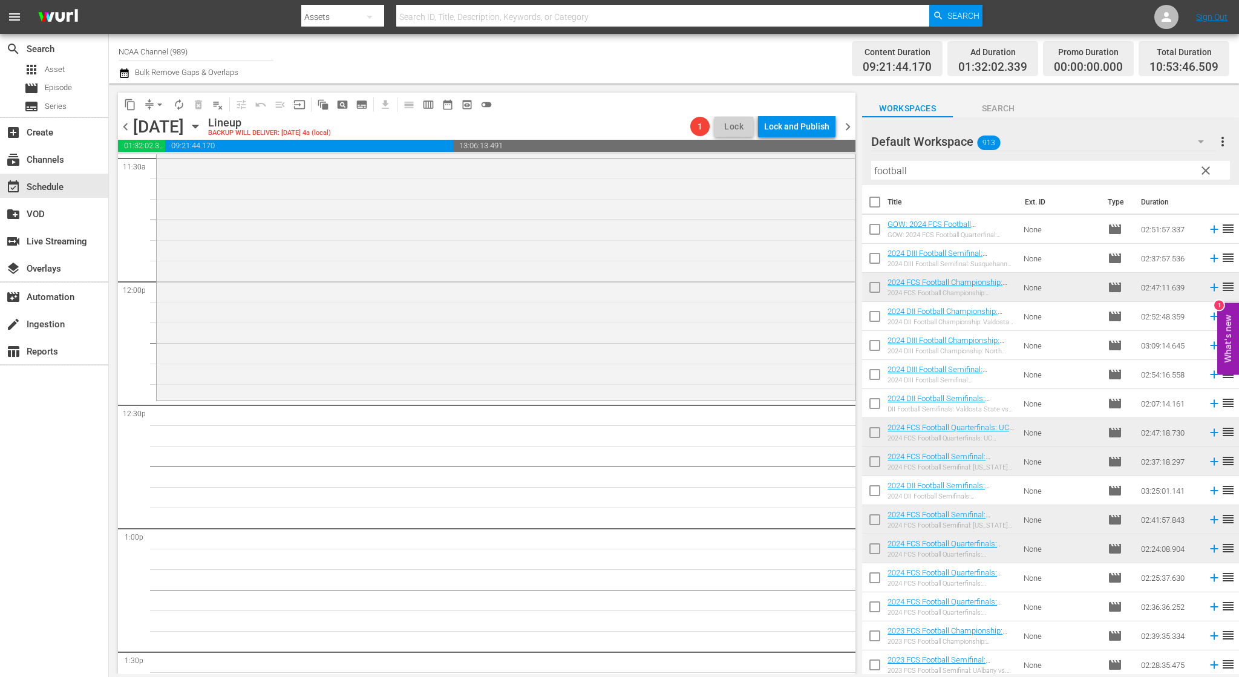
scroll to position [2783, 0]
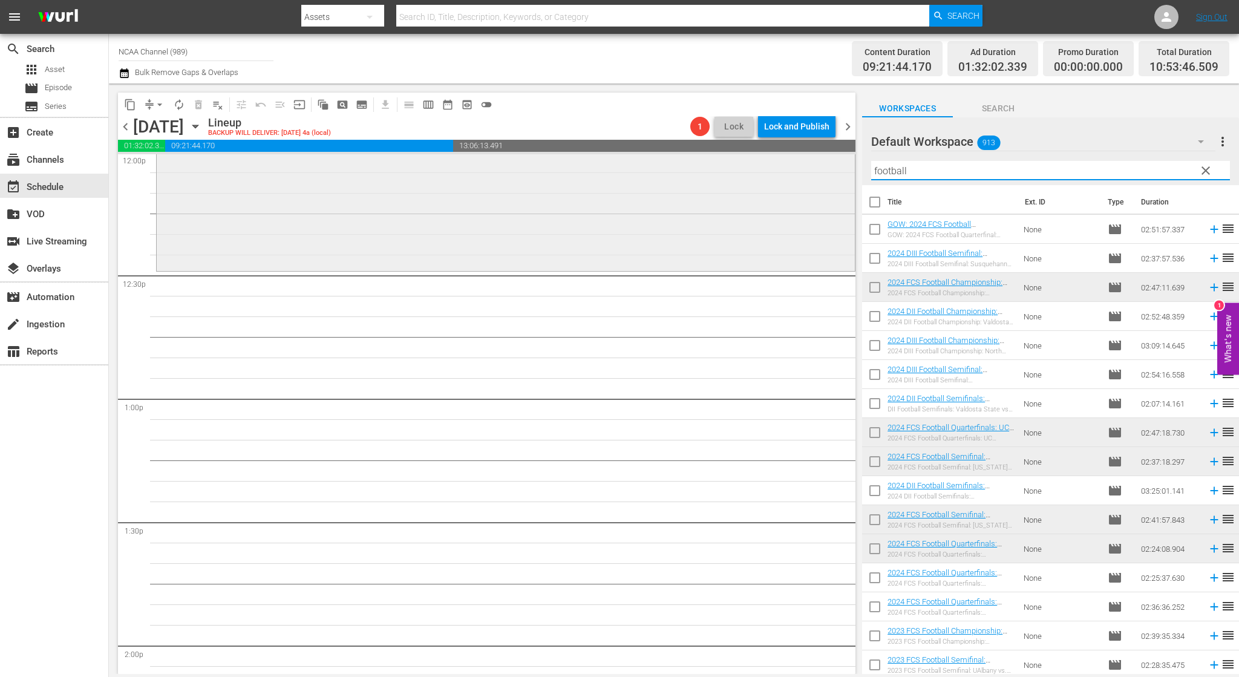
drag, startPoint x: 1063, startPoint y: 164, endPoint x: 720, endPoint y: 162, distance: 343.0
click at [721, 162] on div "content_copy compress arrow_drop_down autorenew_outlined delete_forever_outline…" at bounding box center [674, 378] width 1130 height 590
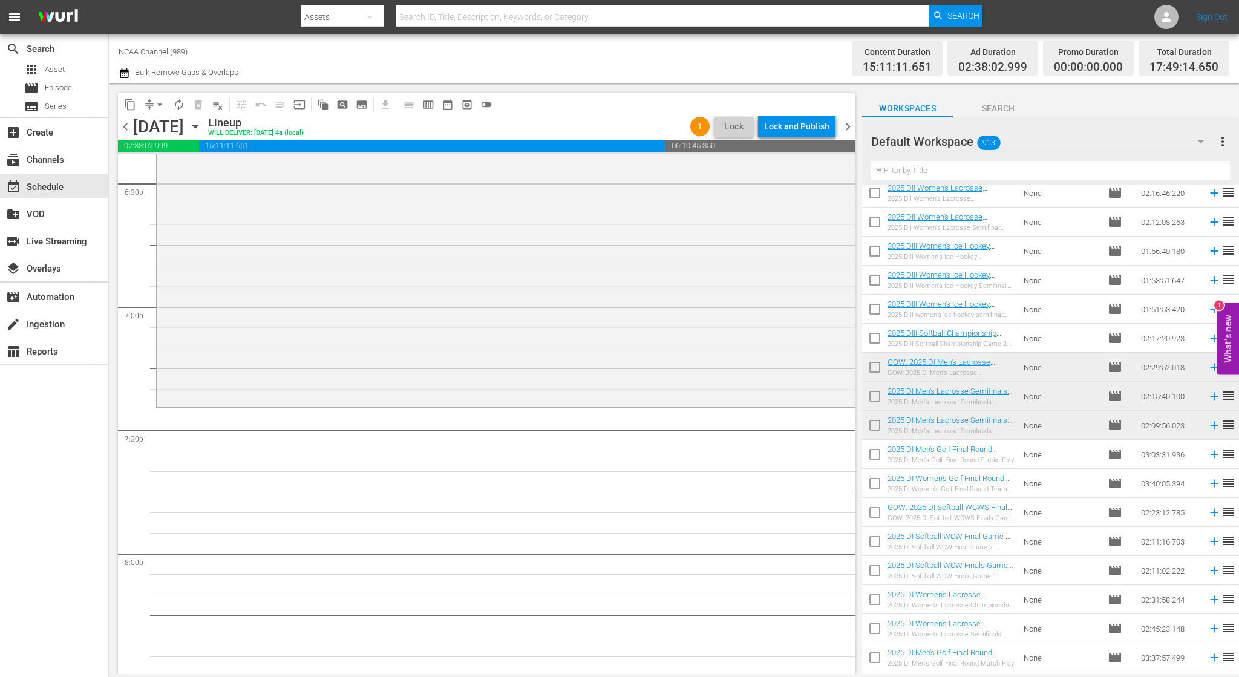
scroll to position [4592, 0]
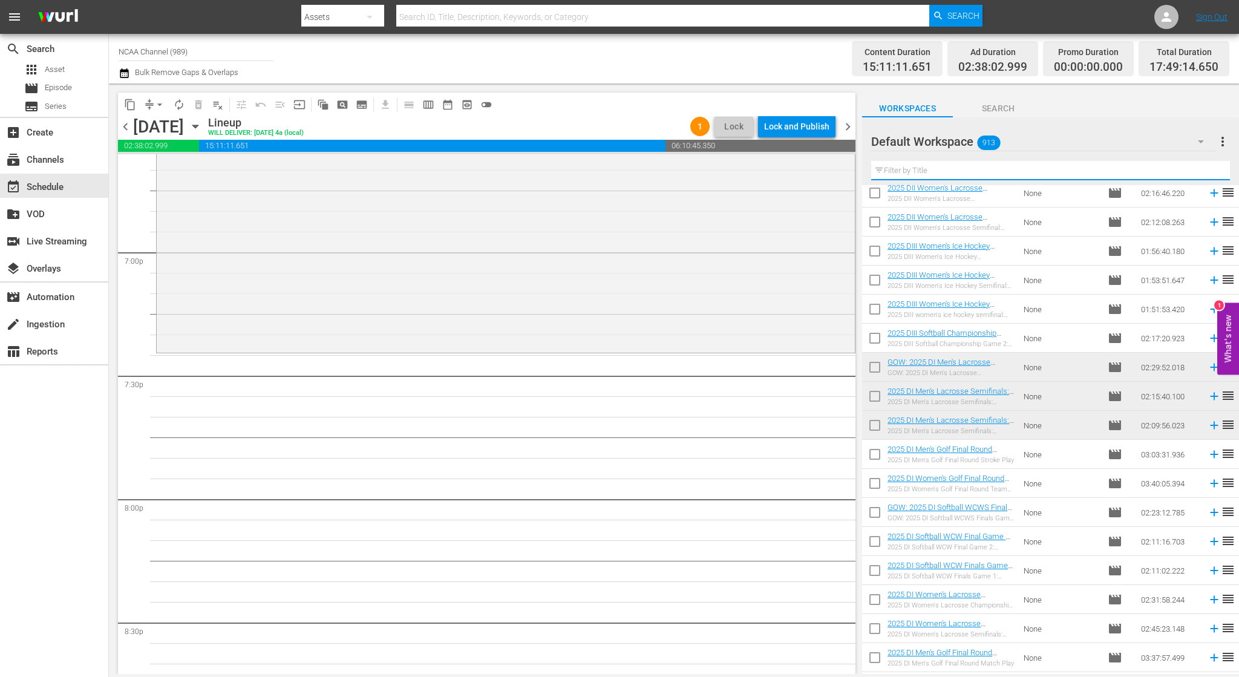
click at [1004, 167] on input "text" at bounding box center [1050, 170] width 359 height 19
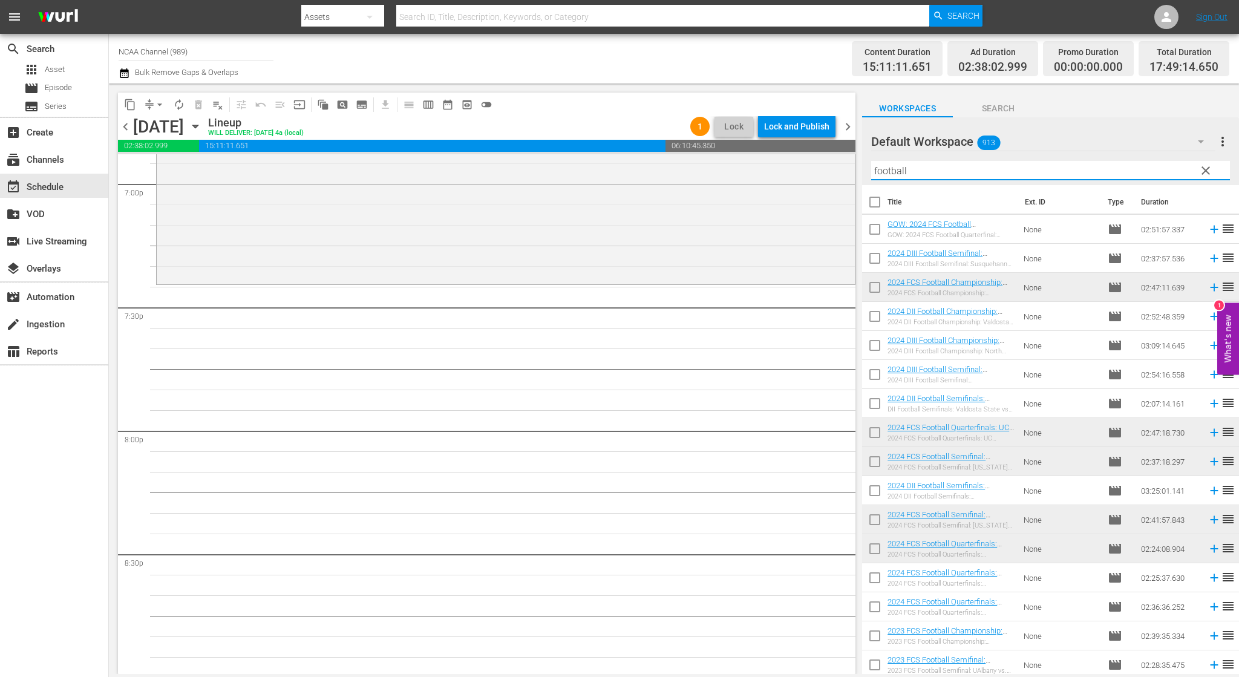
scroll to position [4713, 0]
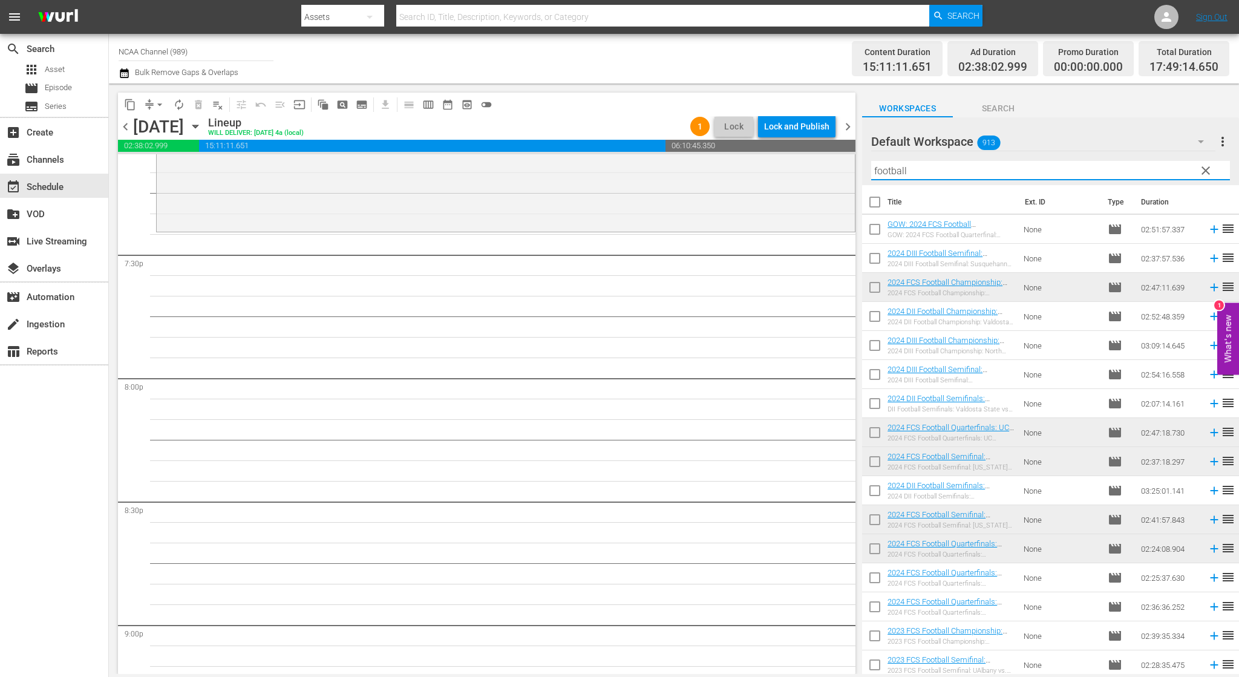
type input "football"
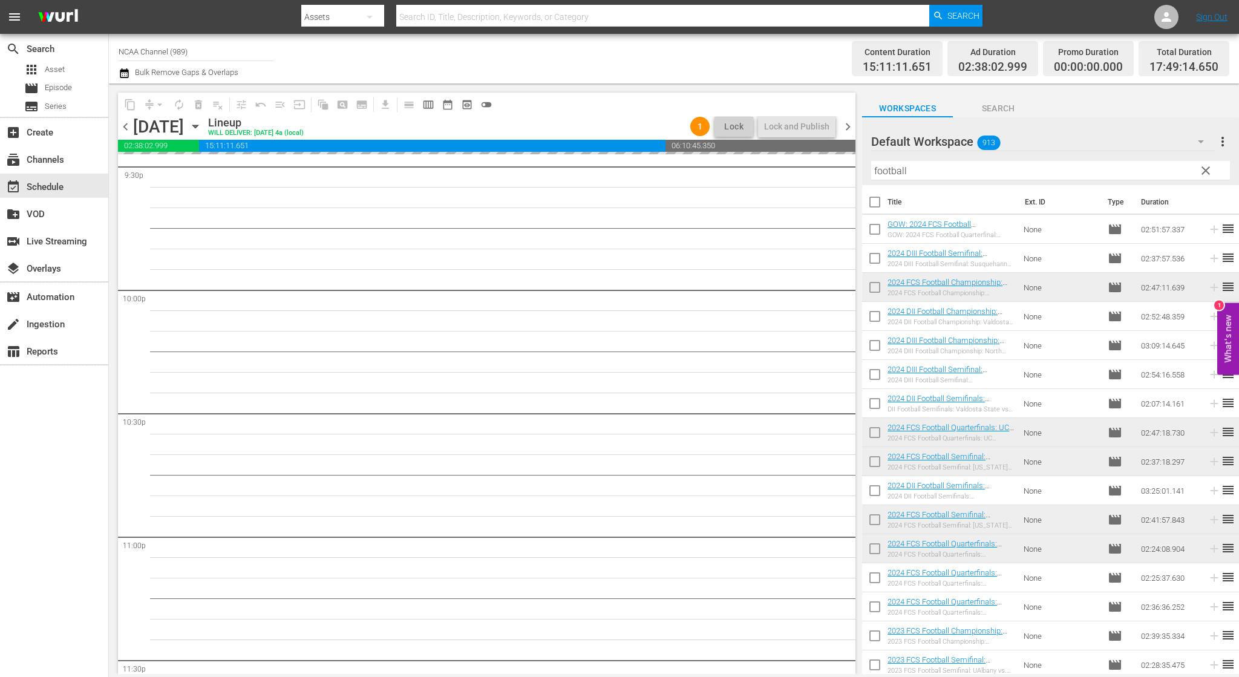
scroll to position [5404, 0]
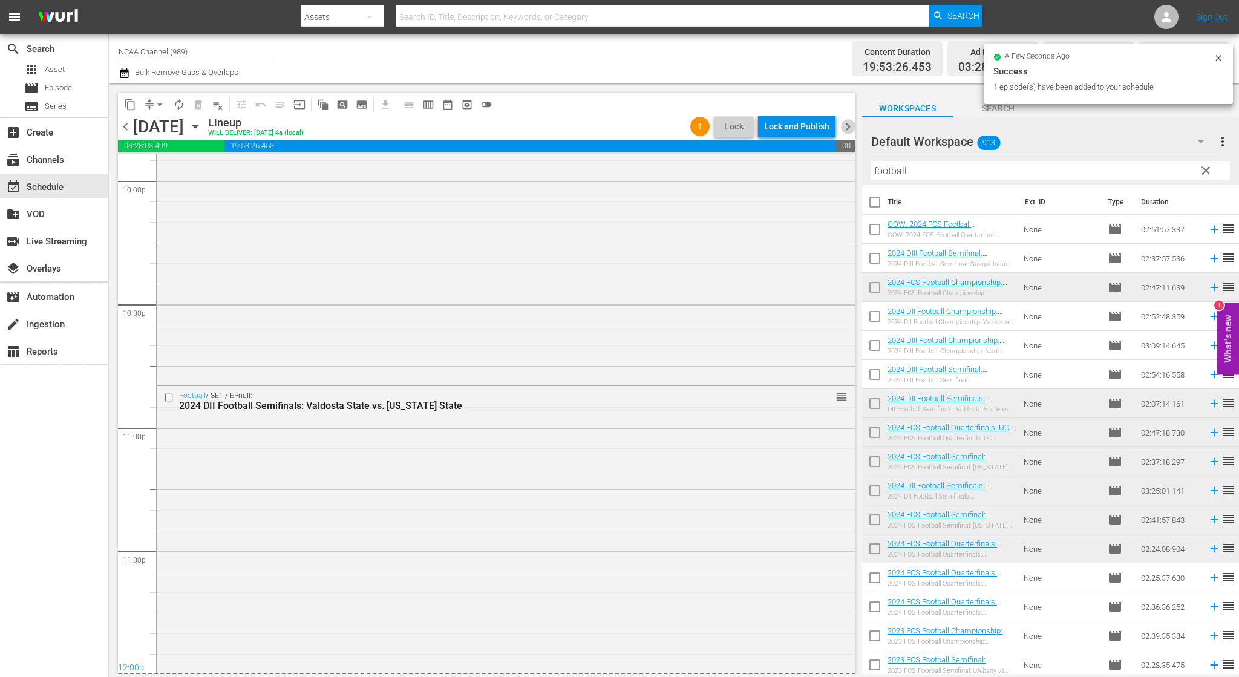
click at [847, 123] on span "chevron_right" at bounding box center [847, 126] width 15 height 15
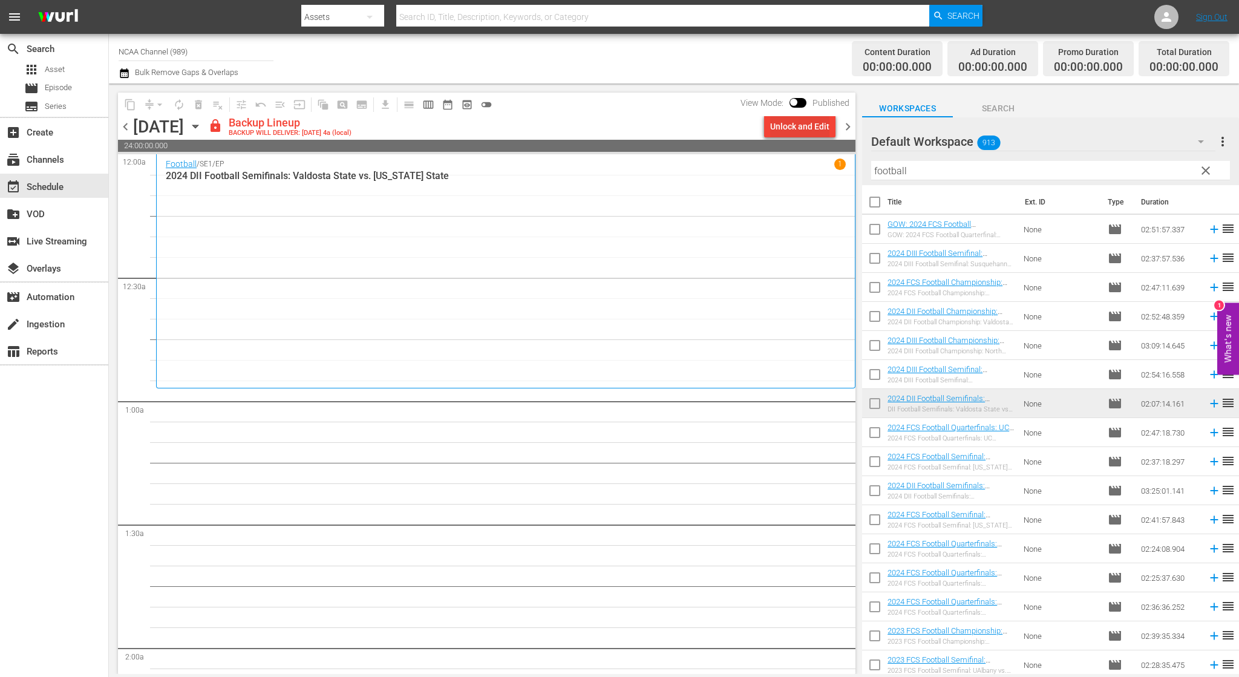
click at [795, 129] on div "Unlock and Edit" at bounding box center [799, 127] width 59 height 22
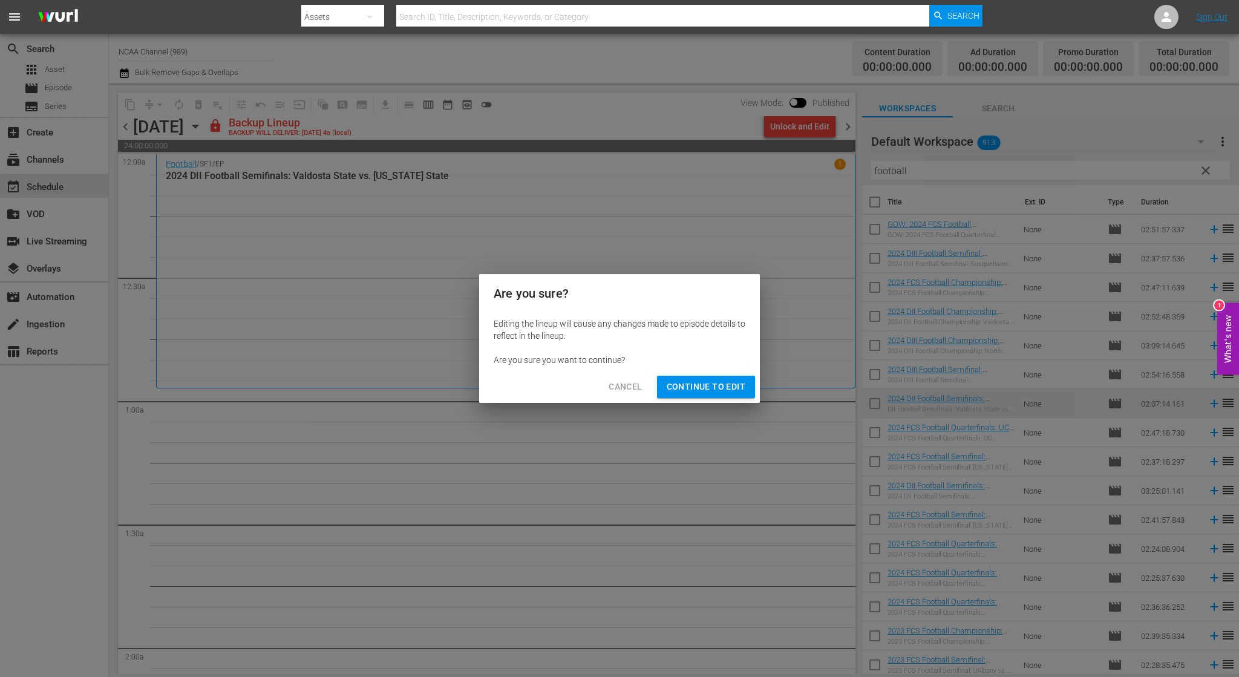
click at [713, 382] on span "Continue to Edit" at bounding box center [706, 386] width 79 height 15
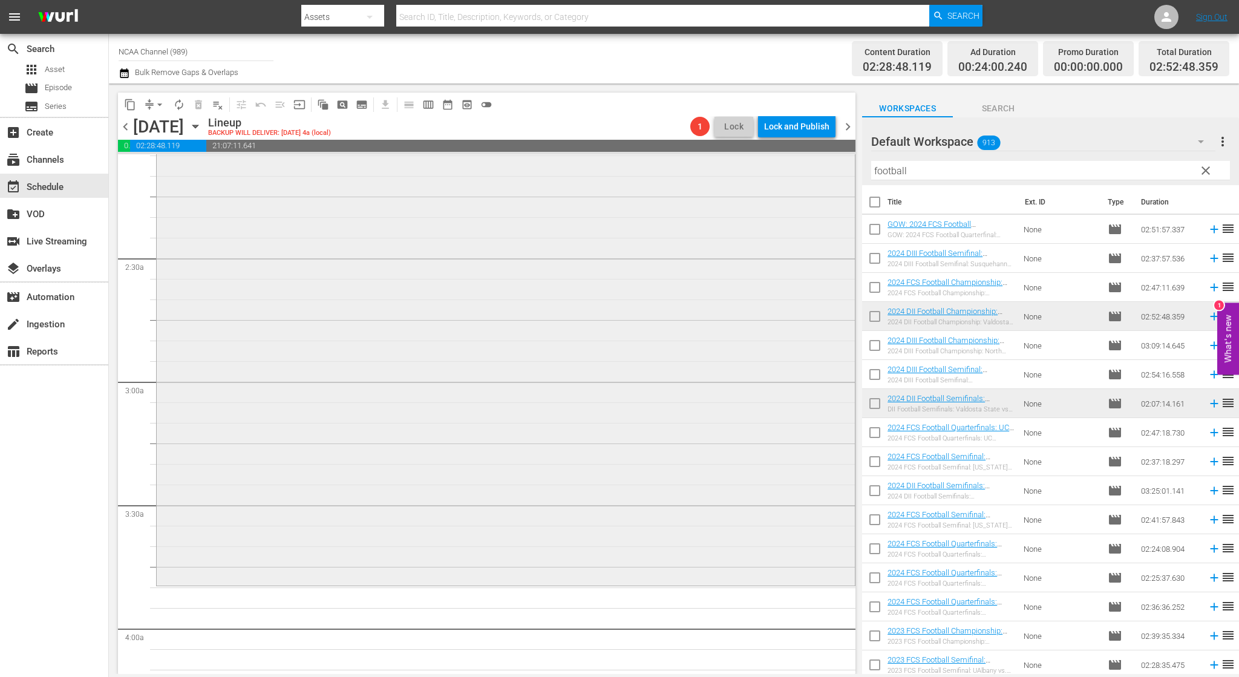
scroll to position [605, 0]
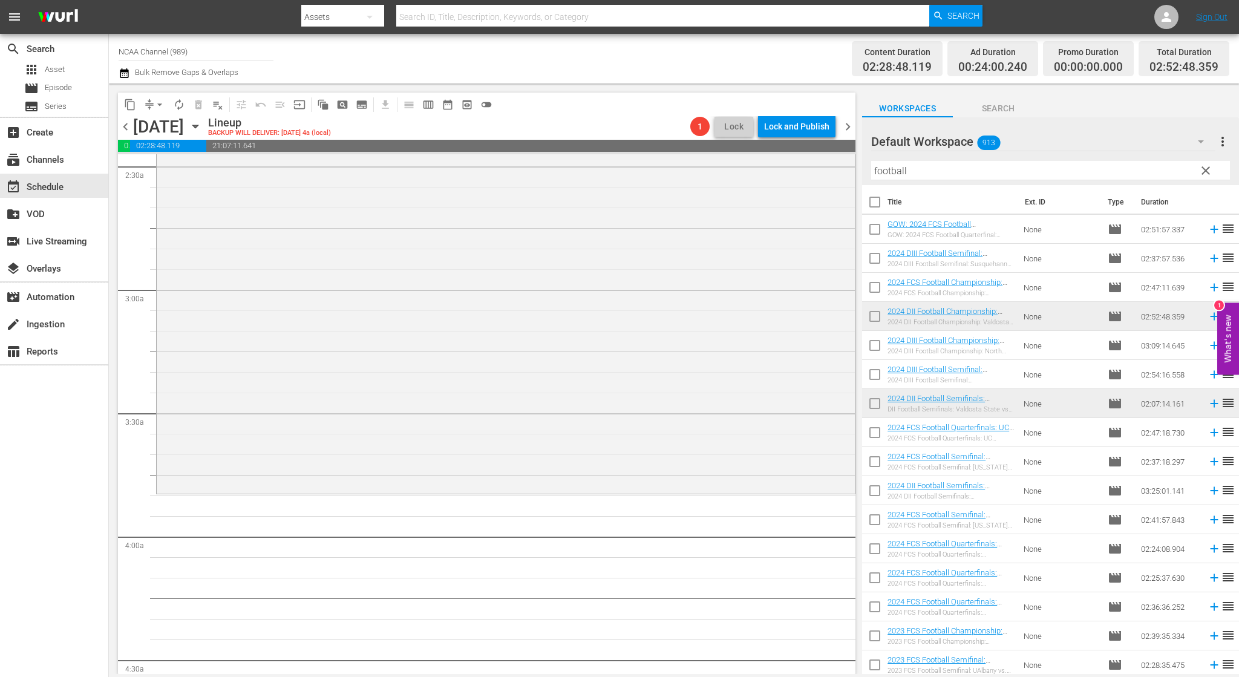
click at [123, 123] on span "chevron_left" at bounding box center [125, 126] width 15 height 15
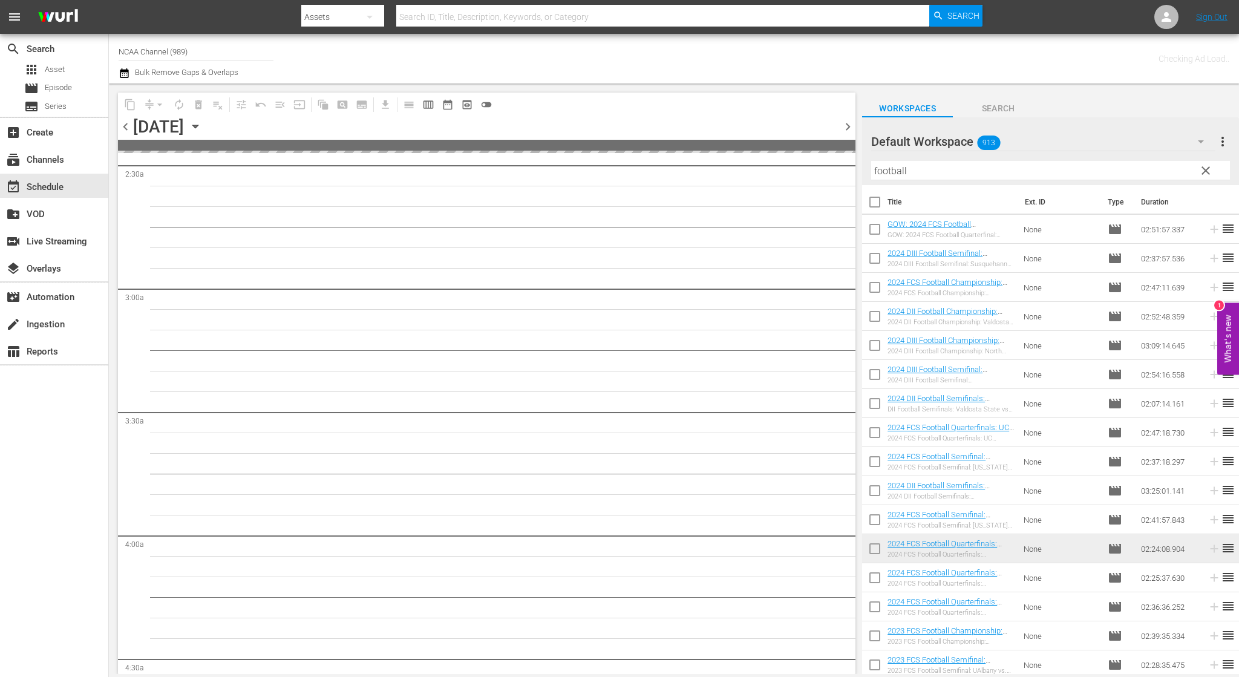
scroll to position [626, 0]
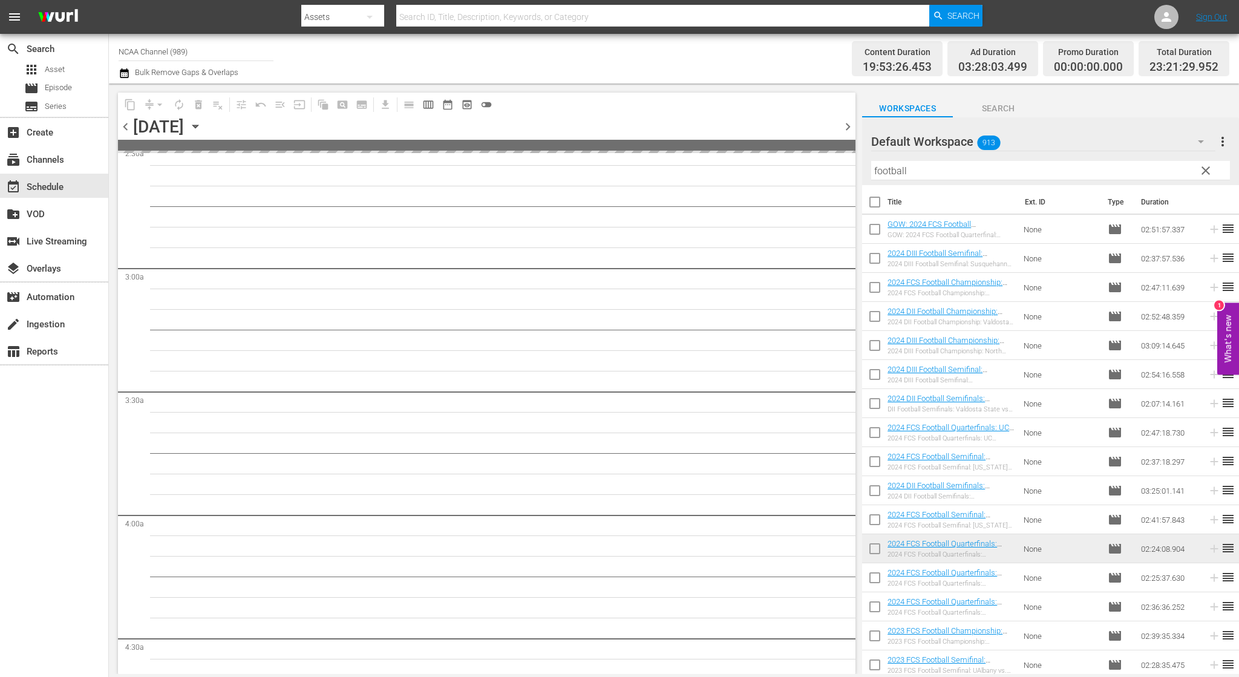
click at [123, 123] on span "chevron_left" at bounding box center [125, 126] width 15 height 15
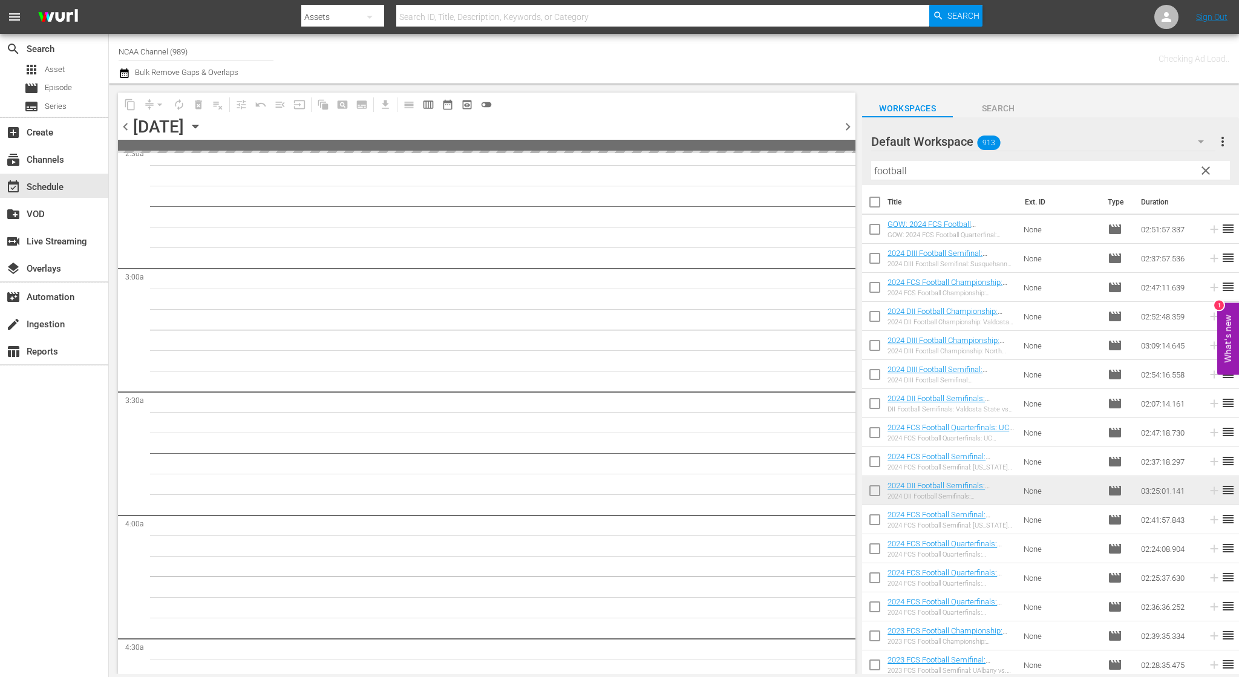
click at [123, 123] on span "chevron_left" at bounding box center [125, 126] width 15 height 15
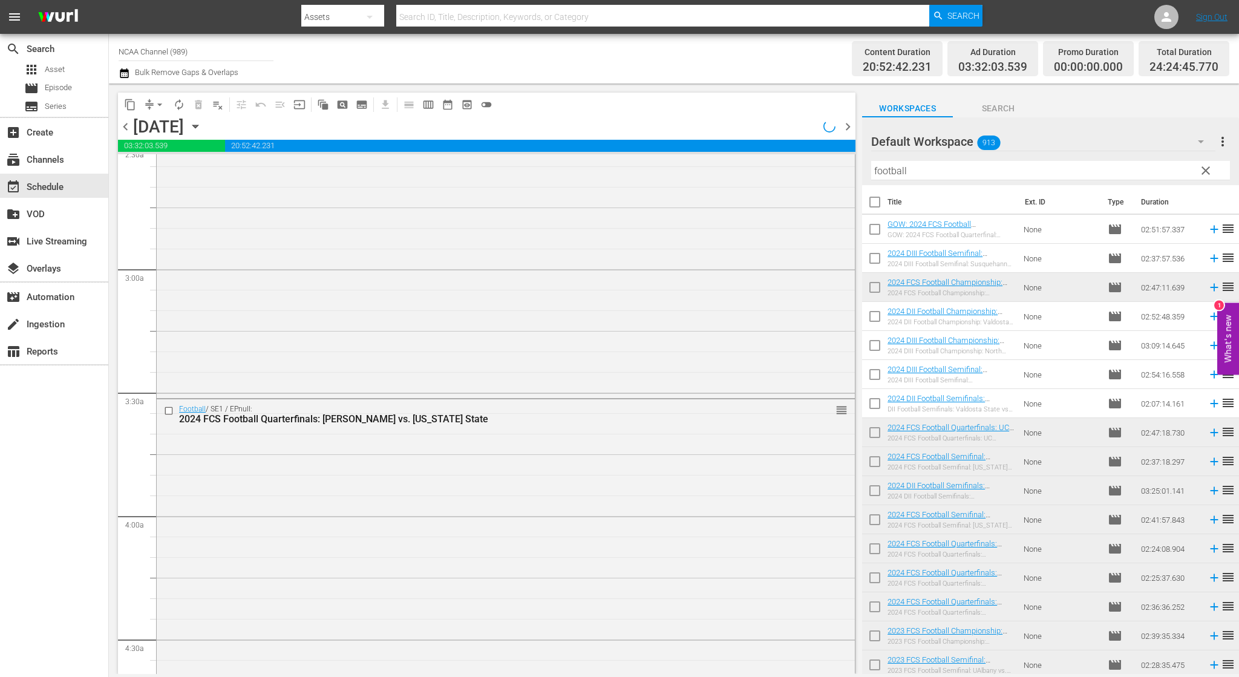
scroll to position [605, 0]
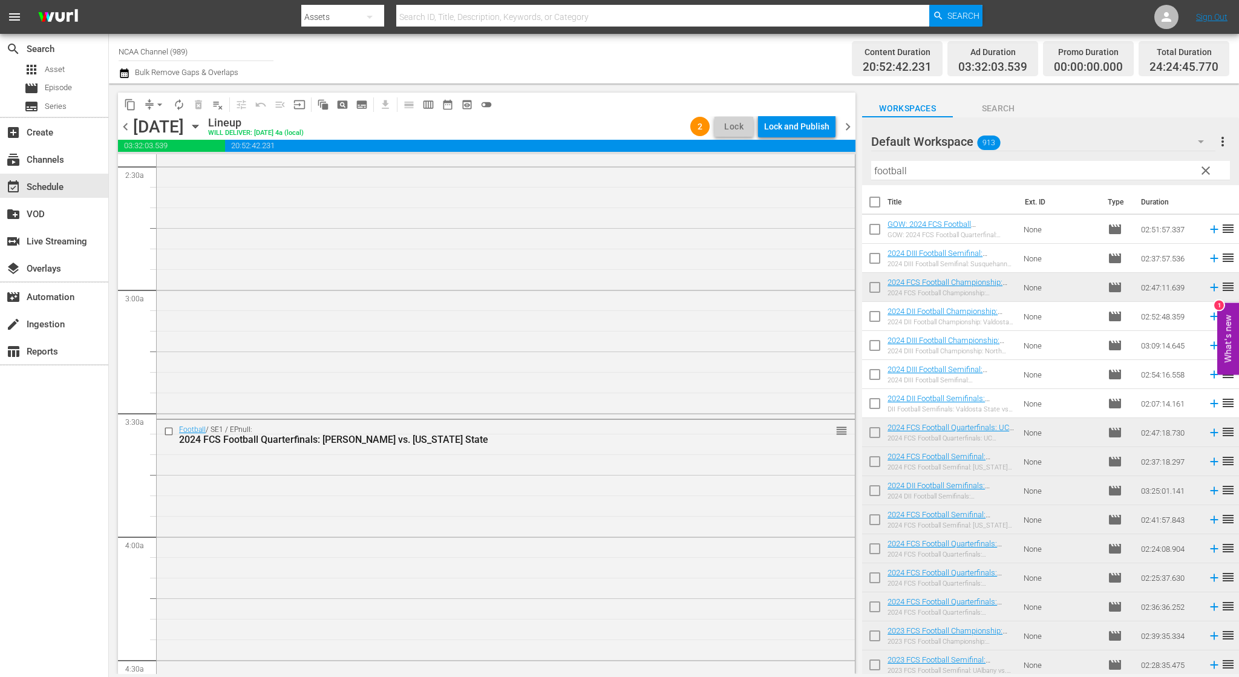
click at [815, 131] on div "Lock and Publish" at bounding box center [796, 127] width 65 height 22
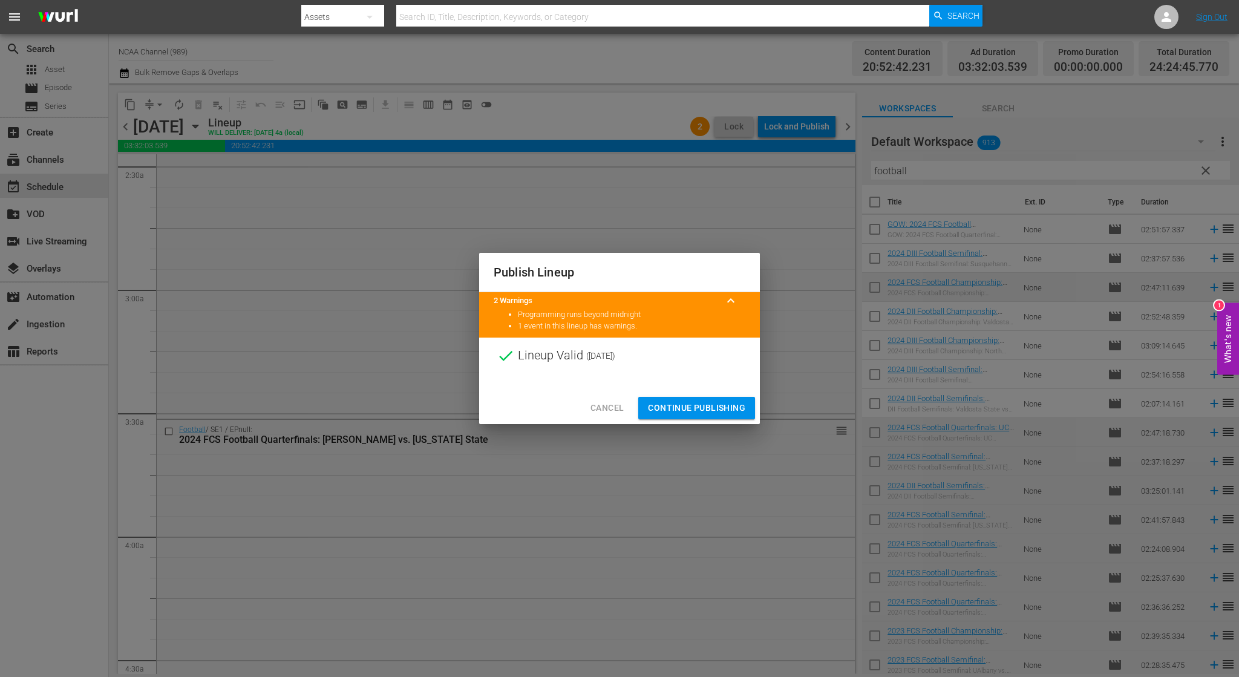
click at [722, 408] on span "Continue Publishing" at bounding box center [696, 407] width 97 height 15
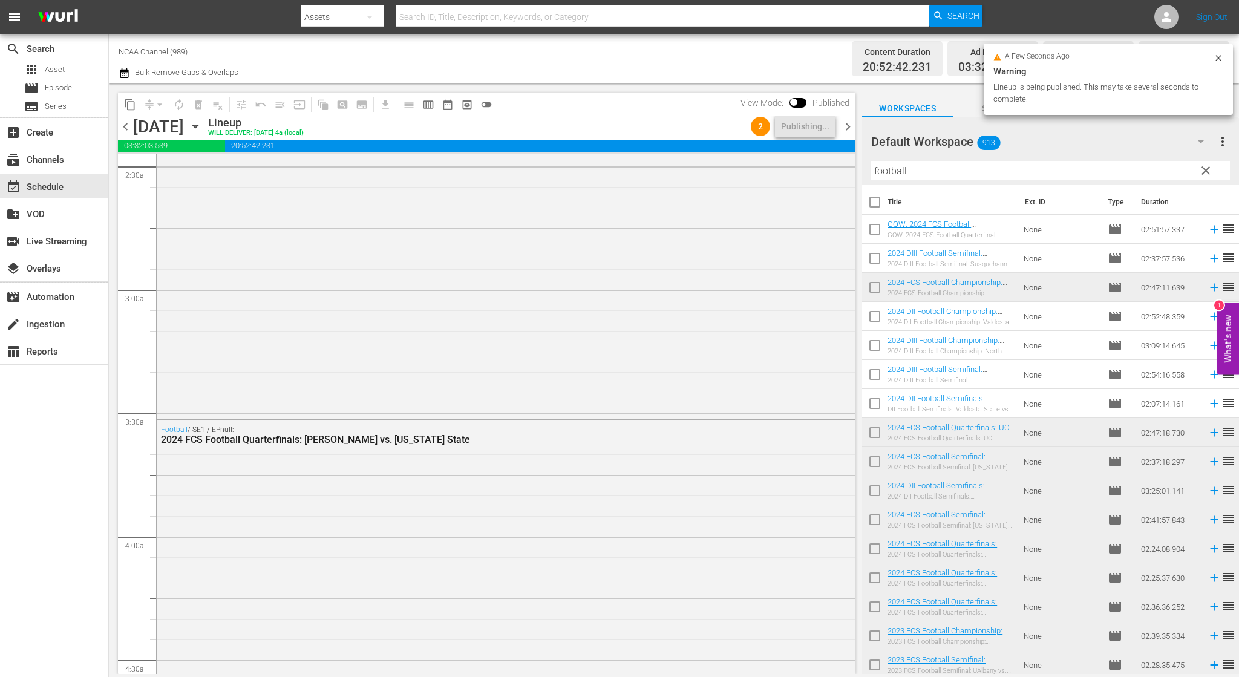
click at [849, 128] on span "chevron_right" at bounding box center [847, 126] width 15 height 15
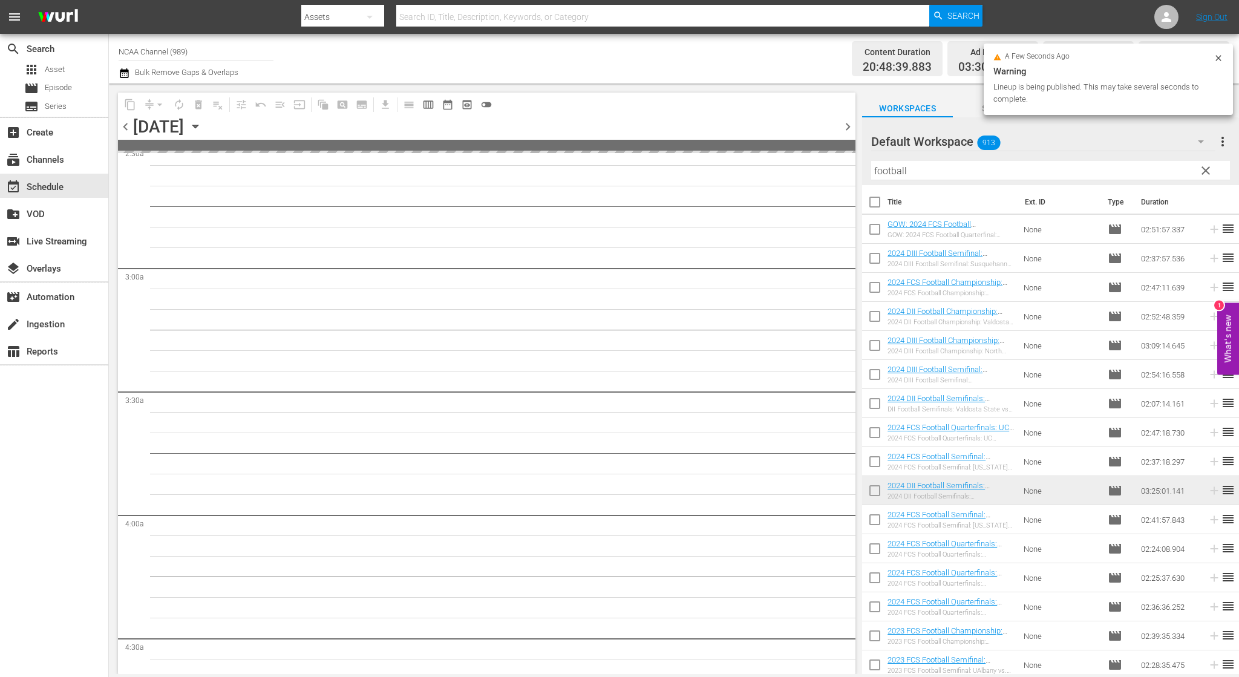
scroll to position [605, 0]
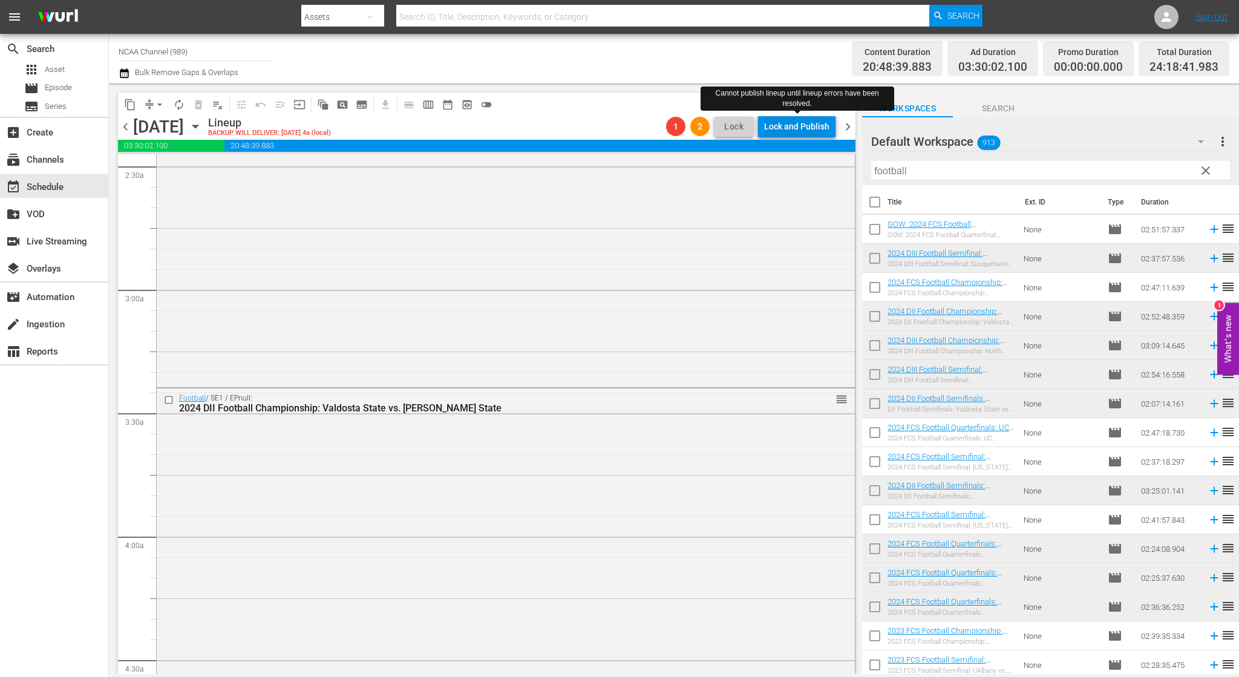
click at [796, 125] on div "Lock and Publish" at bounding box center [796, 127] width 65 height 22
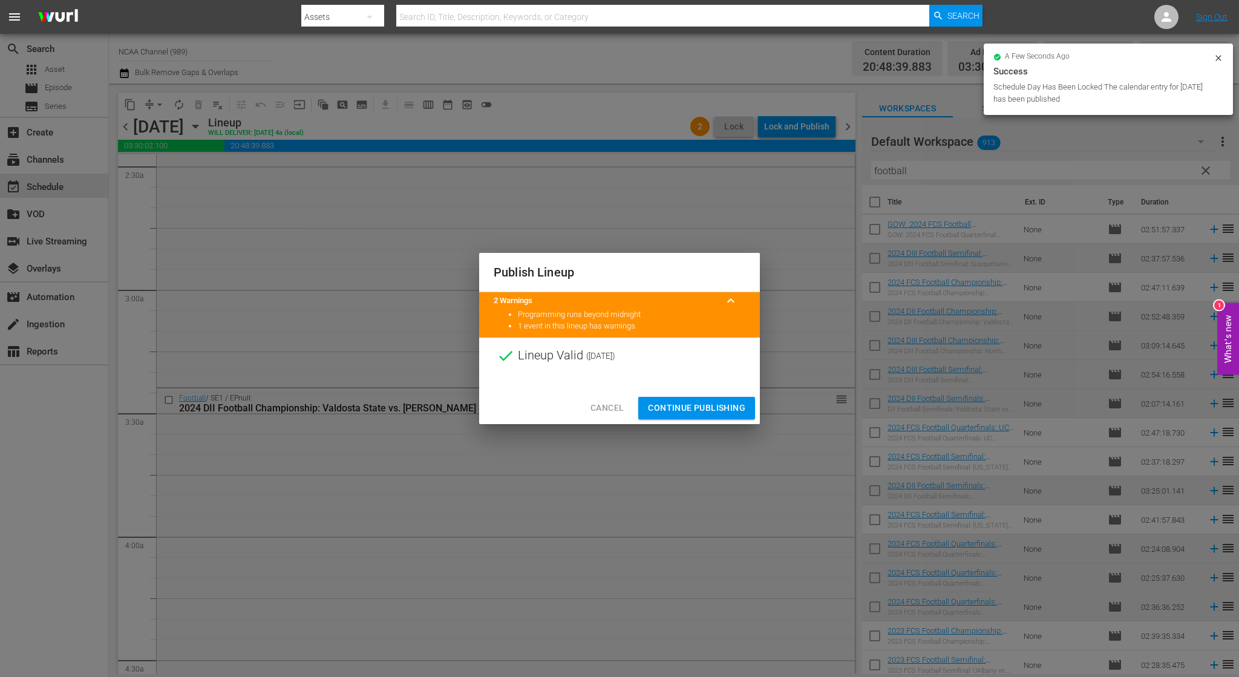
drag, startPoint x: 704, startPoint y: 404, endPoint x: 712, endPoint y: 395, distance: 12.0
click at [705, 404] on span "Continue Publishing" at bounding box center [696, 407] width 97 height 15
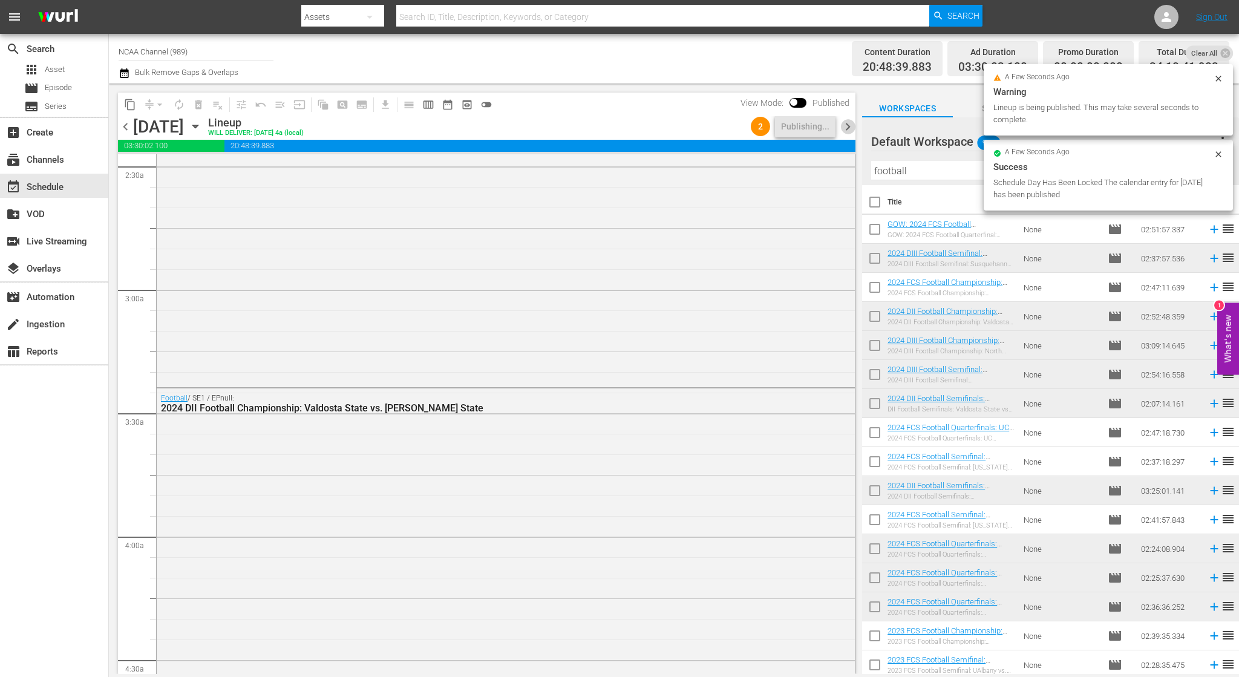
click at [852, 125] on span "chevron_right" at bounding box center [847, 126] width 15 height 15
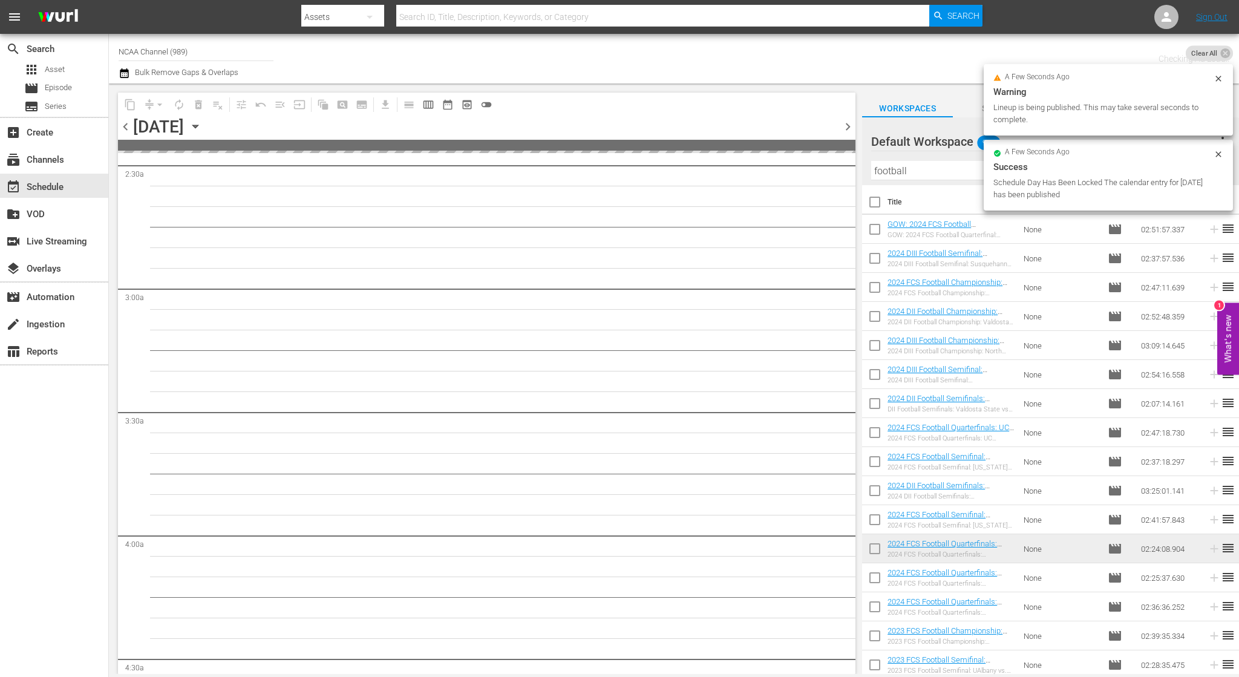
scroll to position [626, 0]
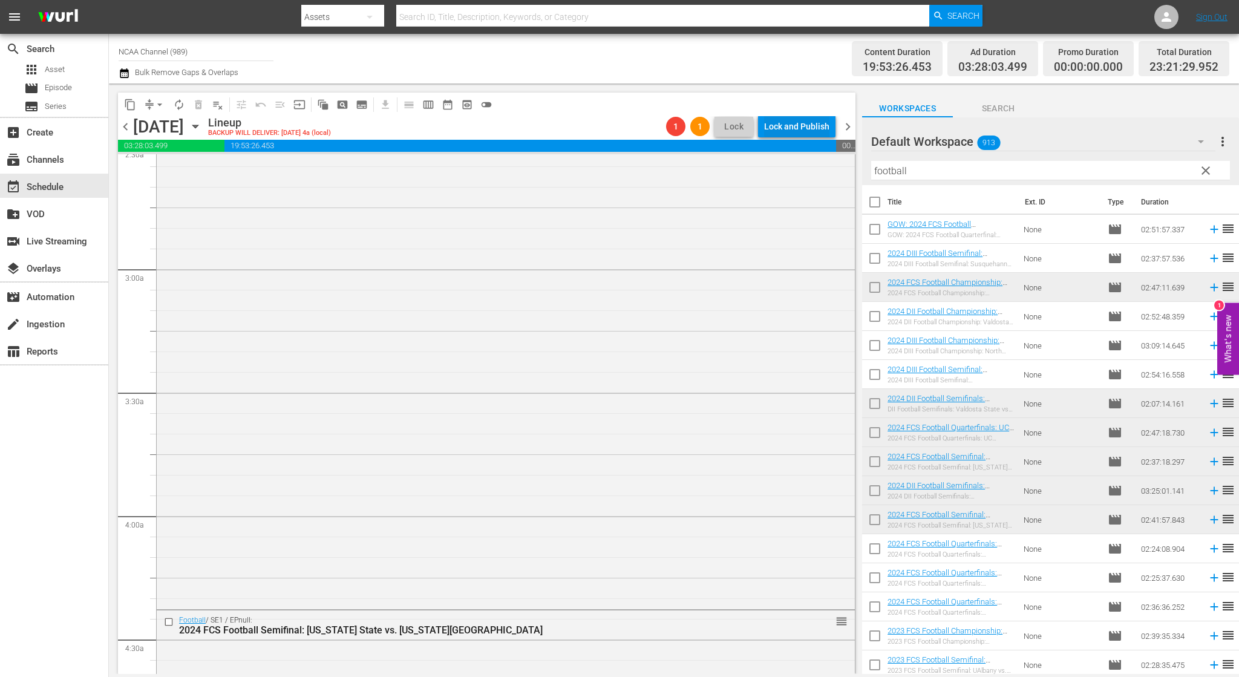
click at [801, 131] on div "Lock and Publish" at bounding box center [796, 127] width 65 height 22
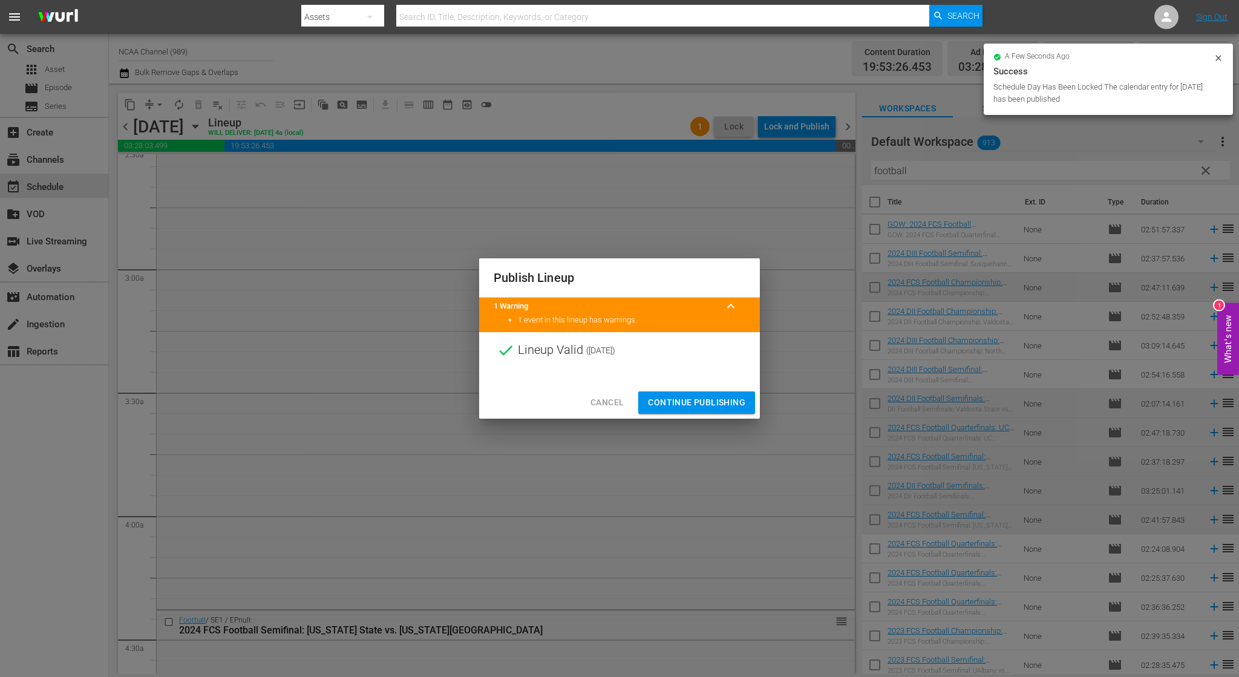
click at [679, 395] on span "Continue Publishing" at bounding box center [696, 402] width 97 height 15
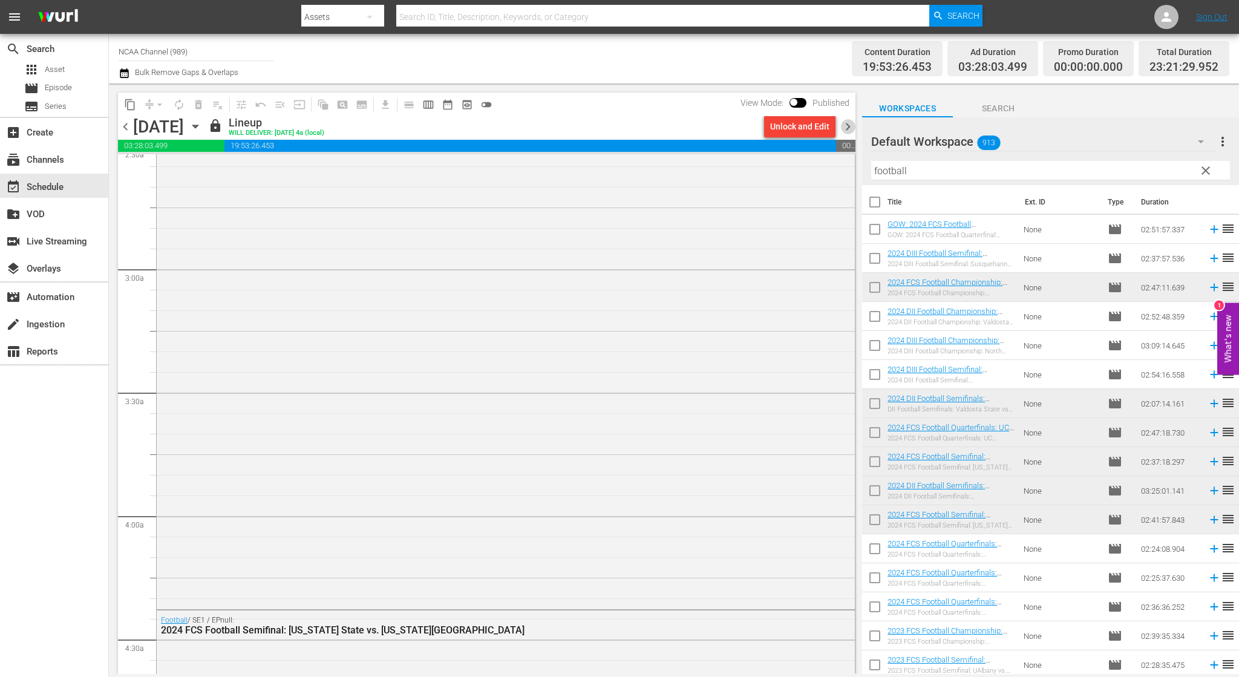
click at [847, 123] on span "chevron_right" at bounding box center [847, 126] width 15 height 15
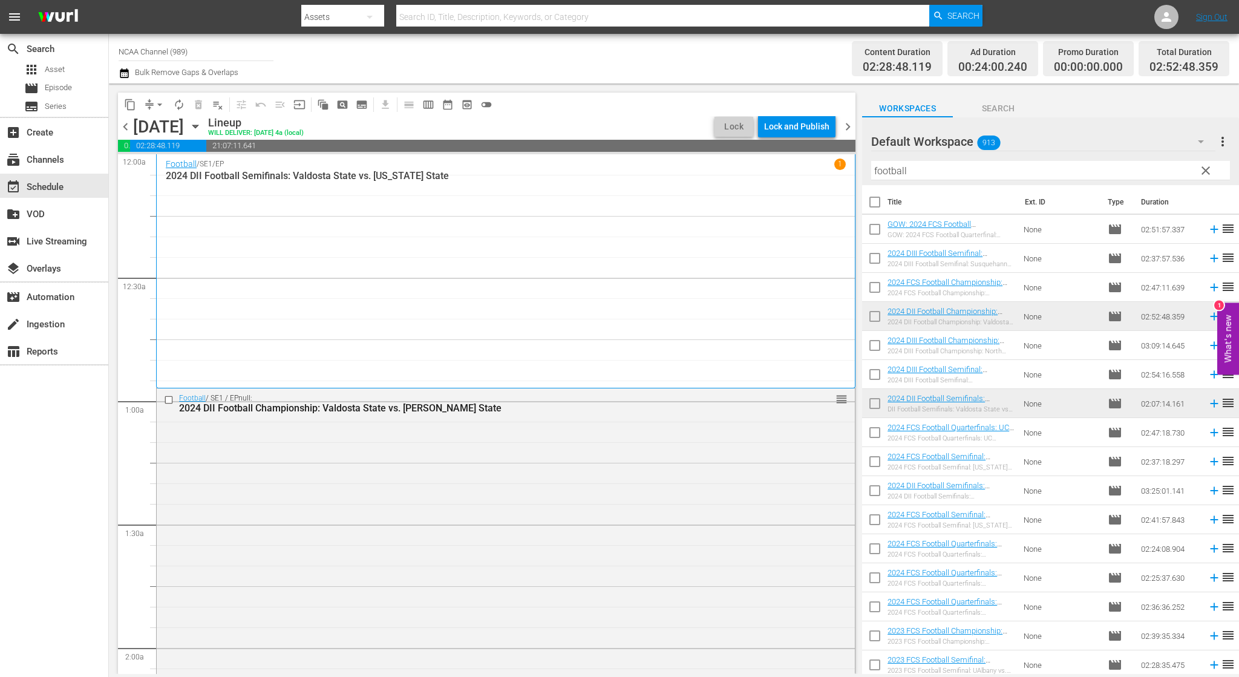
click at [121, 125] on span "chevron_left" at bounding box center [125, 126] width 15 height 15
